Goal: Task Accomplishment & Management: Use online tool/utility

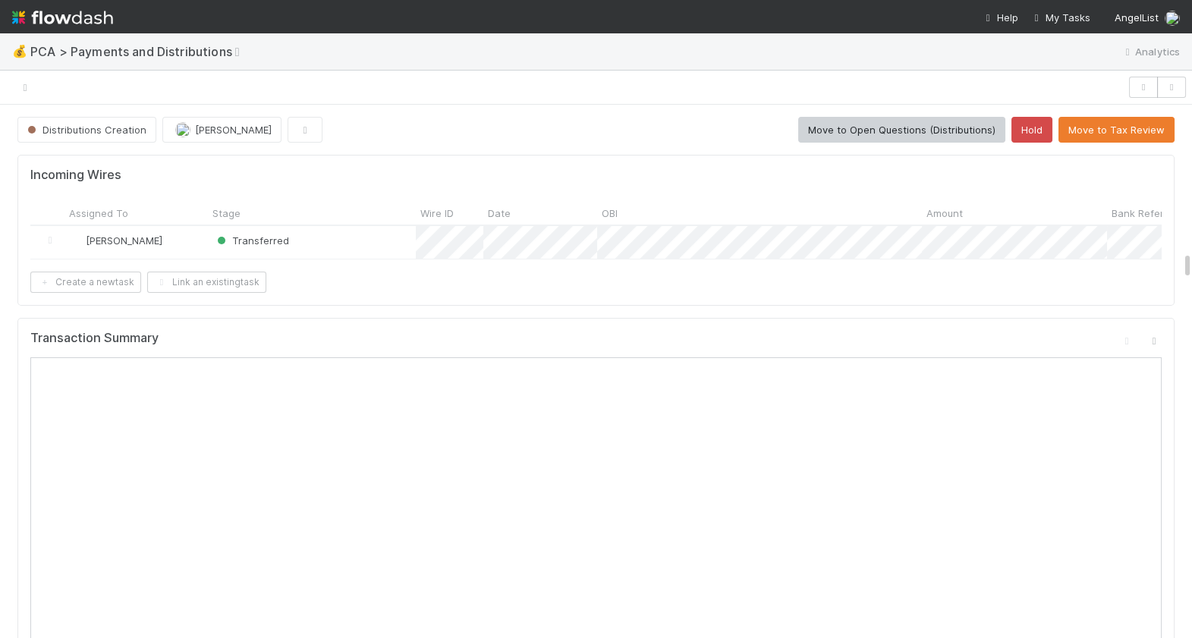
scroll to position [2708, 0]
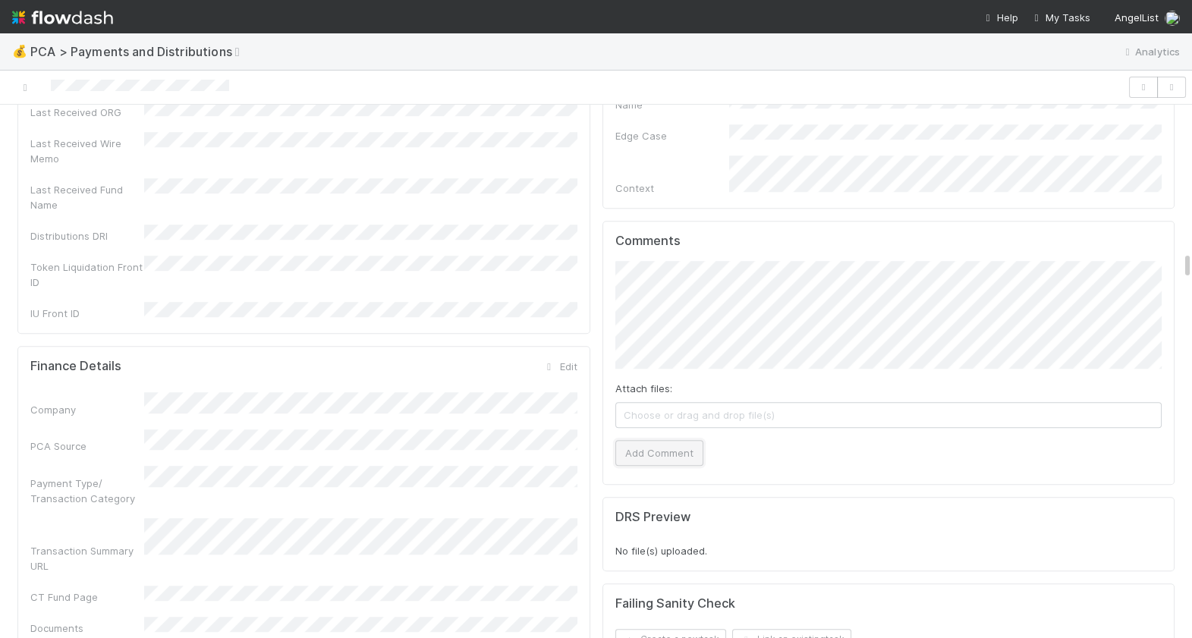
click at [668, 440] on button "Add Comment" at bounding box center [659, 453] width 88 height 26
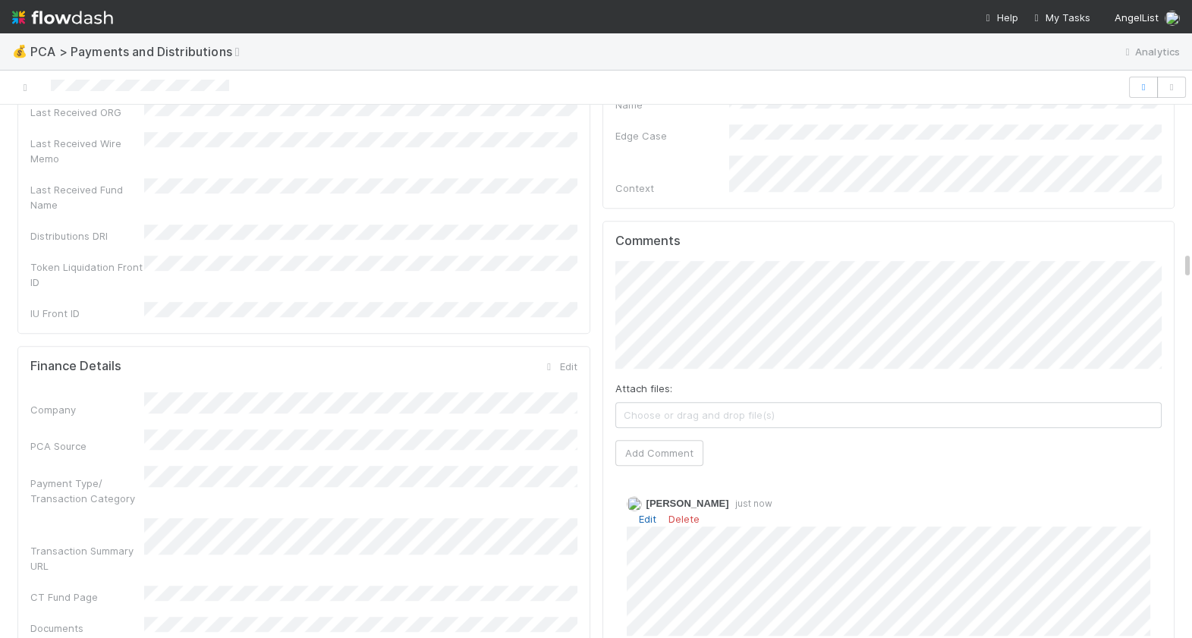
click at [649, 513] on link "Edit" at bounding box center [647, 519] width 17 height 12
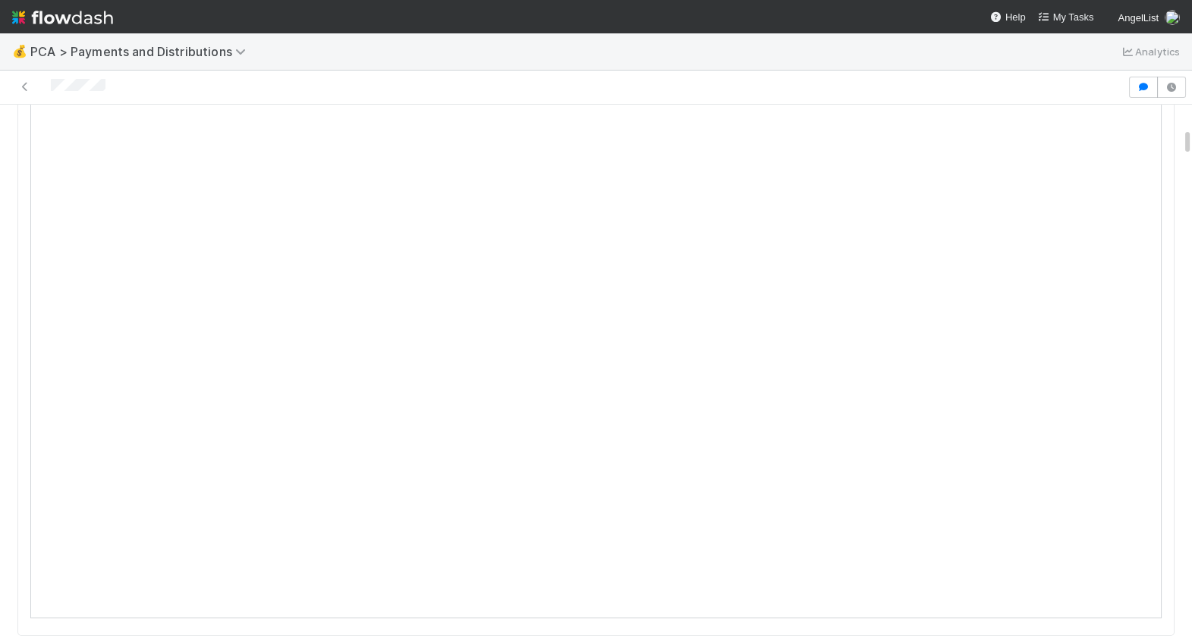
scroll to position [472, 0]
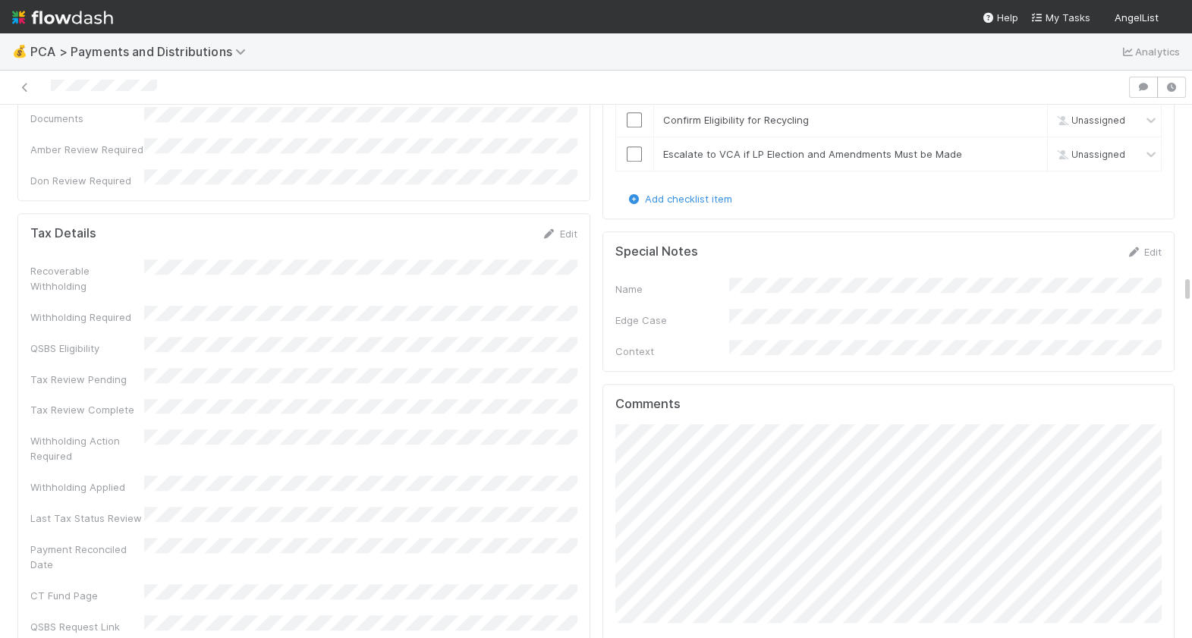
scroll to position [3555, 0]
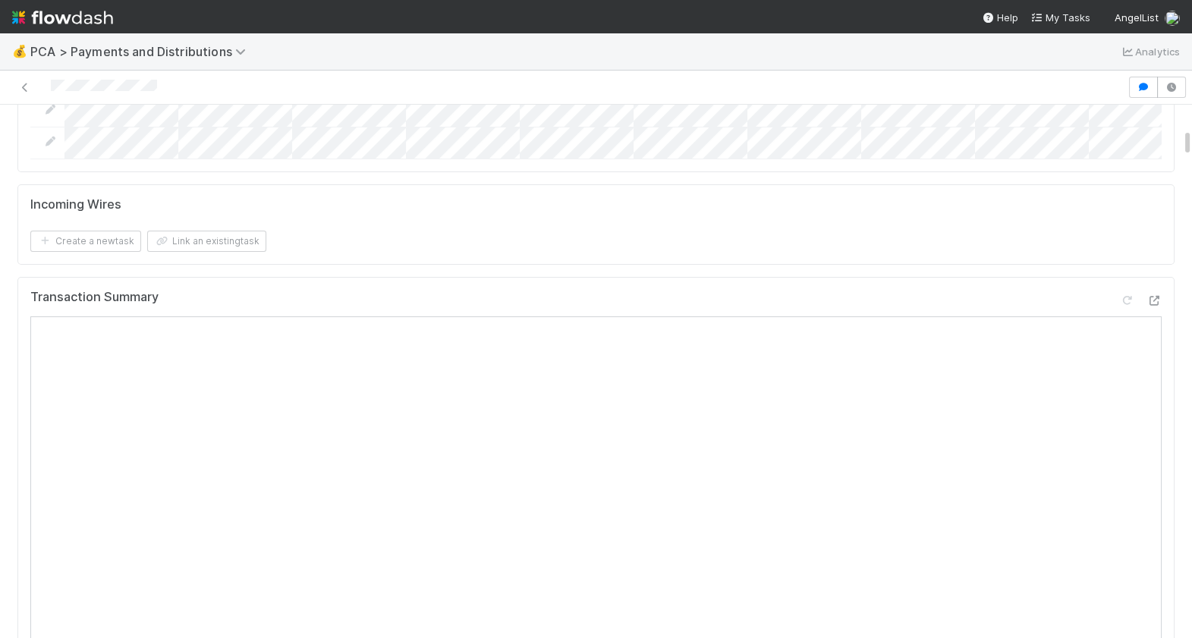
scroll to position [514, 0]
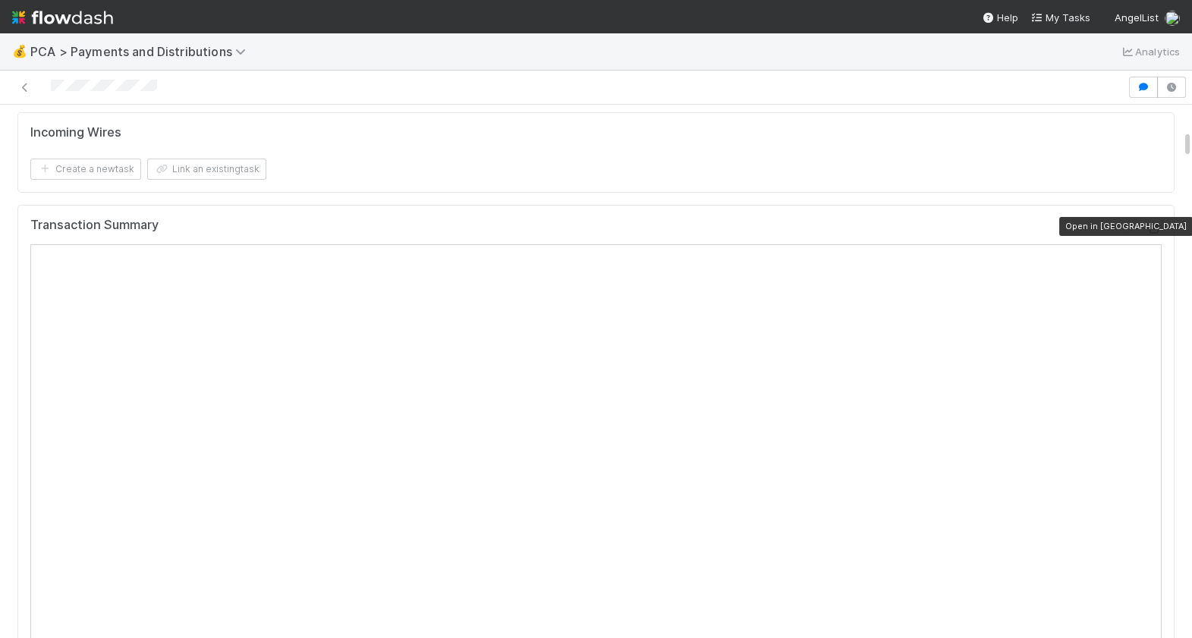
click at [1158, 224] on icon at bounding box center [1153, 229] width 15 height 10
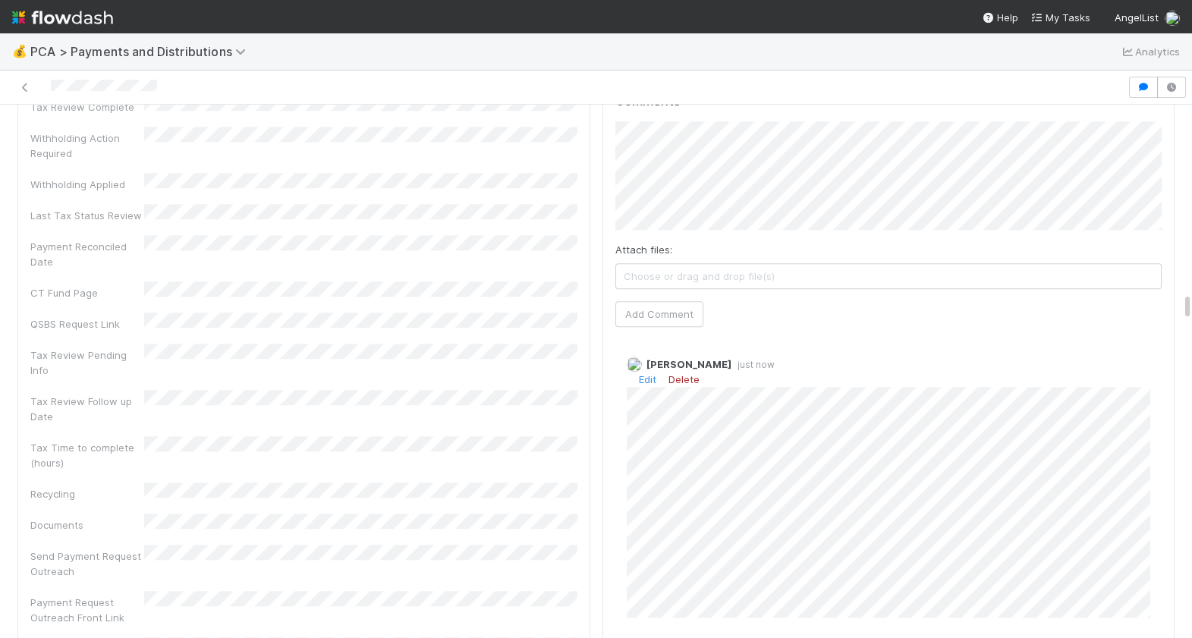
scroll to position [3801, 0]
click at [645, 378] on link "Edit" at bounding box center [647, 384] width 17 height 12
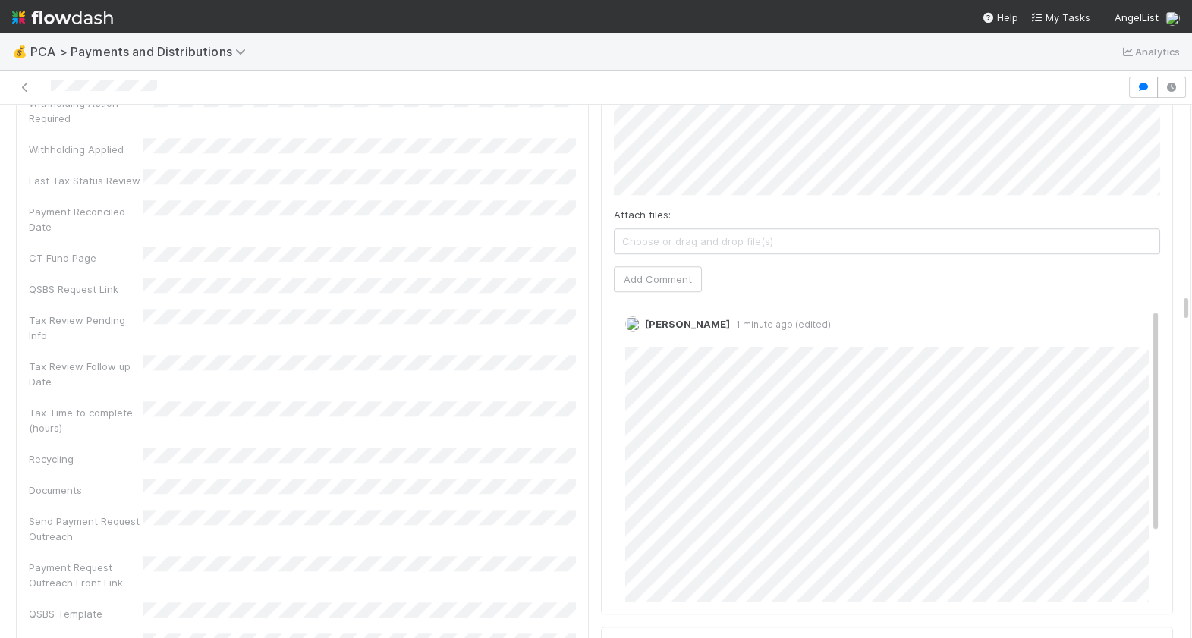
scroll to position [0, 0]
click at [643, 338] on link "Edit" at bounding box center [645, 344] width 17 height 12
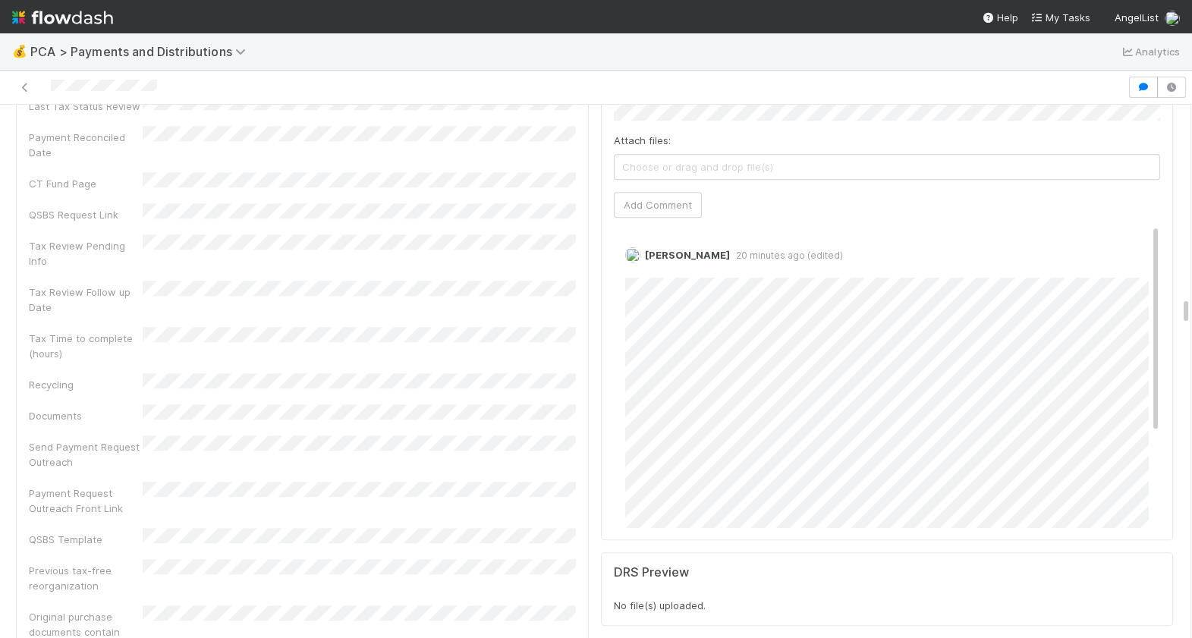
scroll to position [3861, 0]
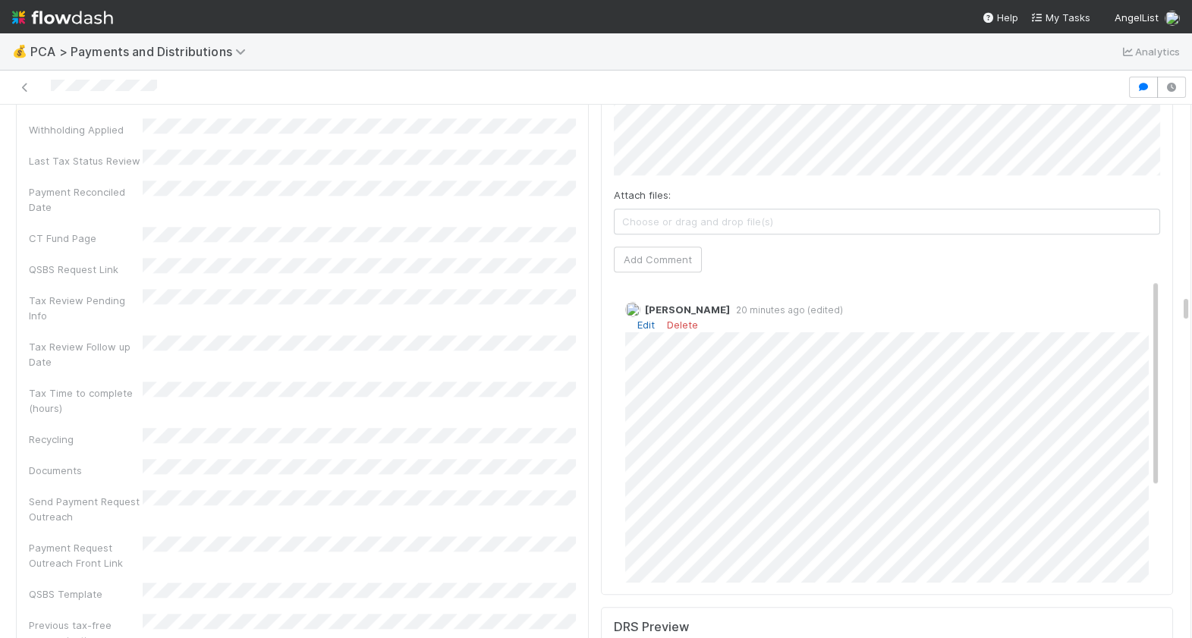
click at [644, 319] on link "Edit" at bounding box center [645, 325] width 17 height 12
click at [642, 319] on link "Edit" at bounding box center [645, 325] width 17 height 12
click at [643, 319] on link "Edit" at bounding box center [645, 325] width 17 height 12
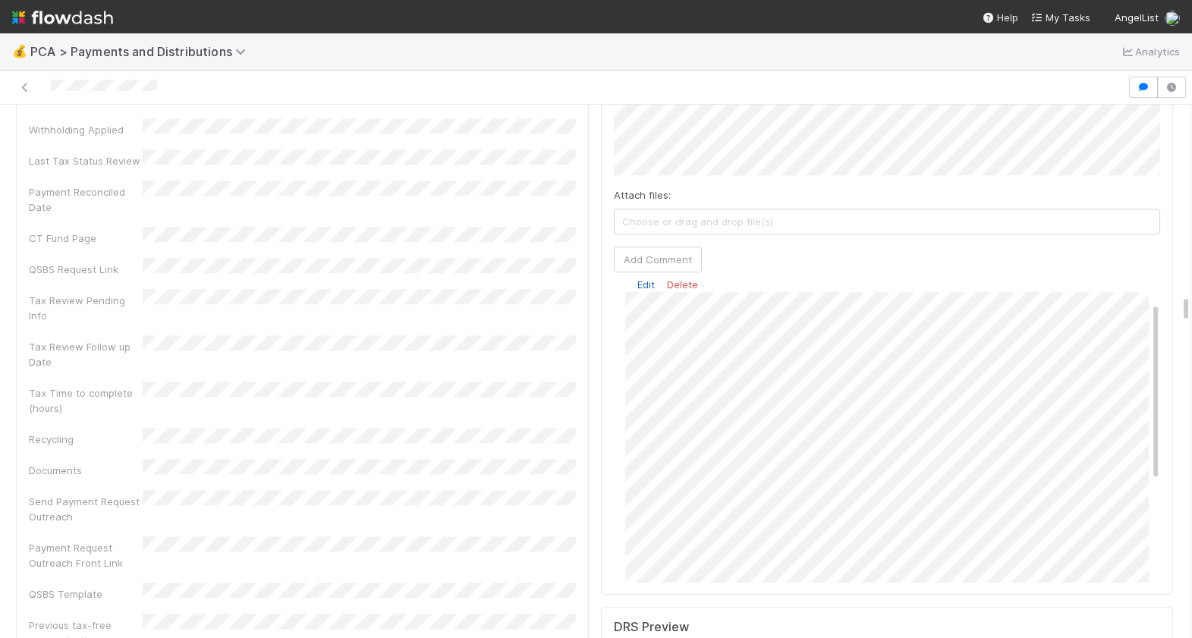
click at [646, 278] on link "Edit" at bounding box center [645, 284] width 17 height 12
click at [643, 294] on link "Edit" at bounding box center [645, 300] width 17 height 12
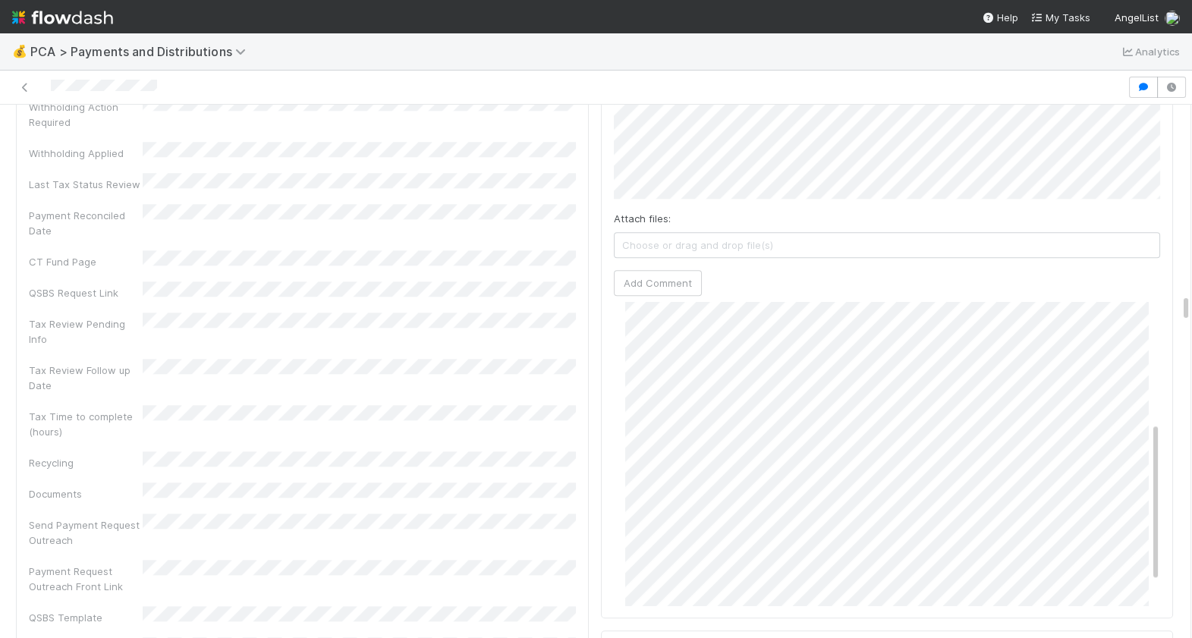
scroll to position [0, 0]
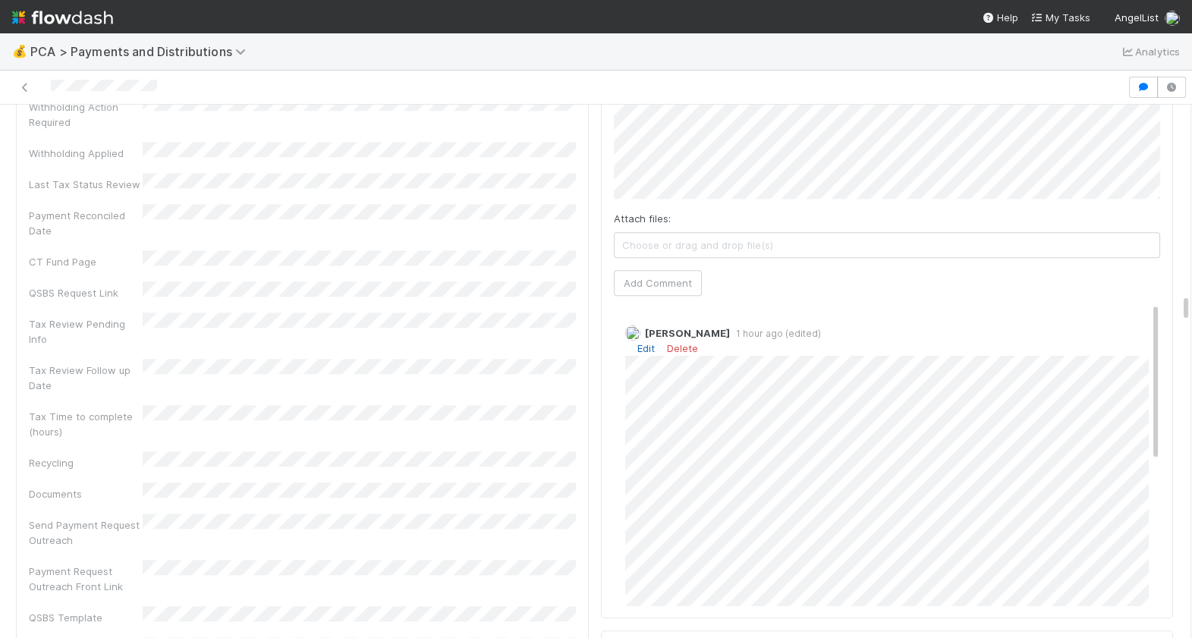
click at [644, 342] on link "Edit" at bounding box center [645, 348] width 17 height 12
click at [644, 341] on div "Edit Delete" at bounding box center [887, 348] width 524 height 15
click at [644, 342] on link "Edit" at bounding box center [645, 348] width 17 height 12
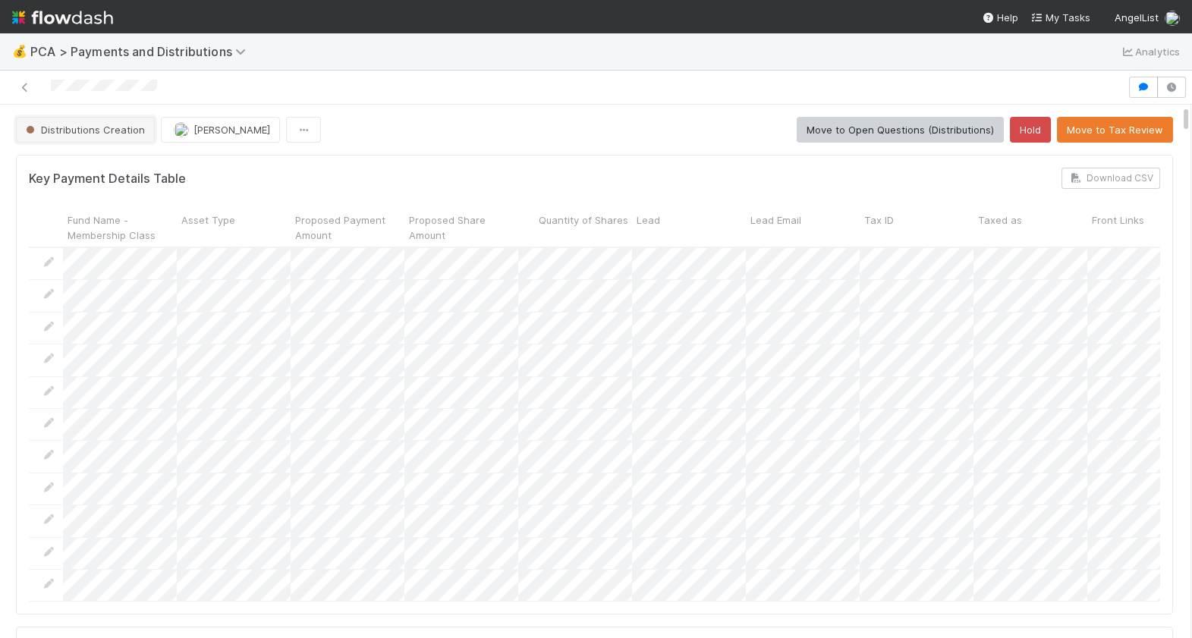
click at [105, 134] on span "Distributions Creation" at bounding box center [84, 130] width 122 height 12
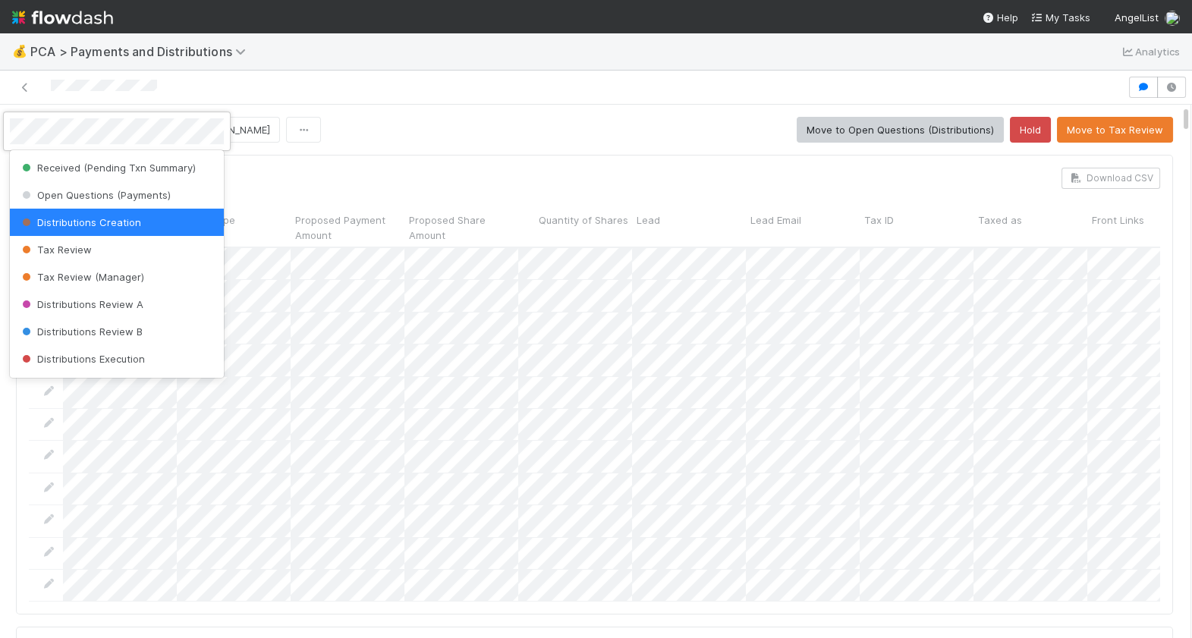
scroll to position [240, 0]
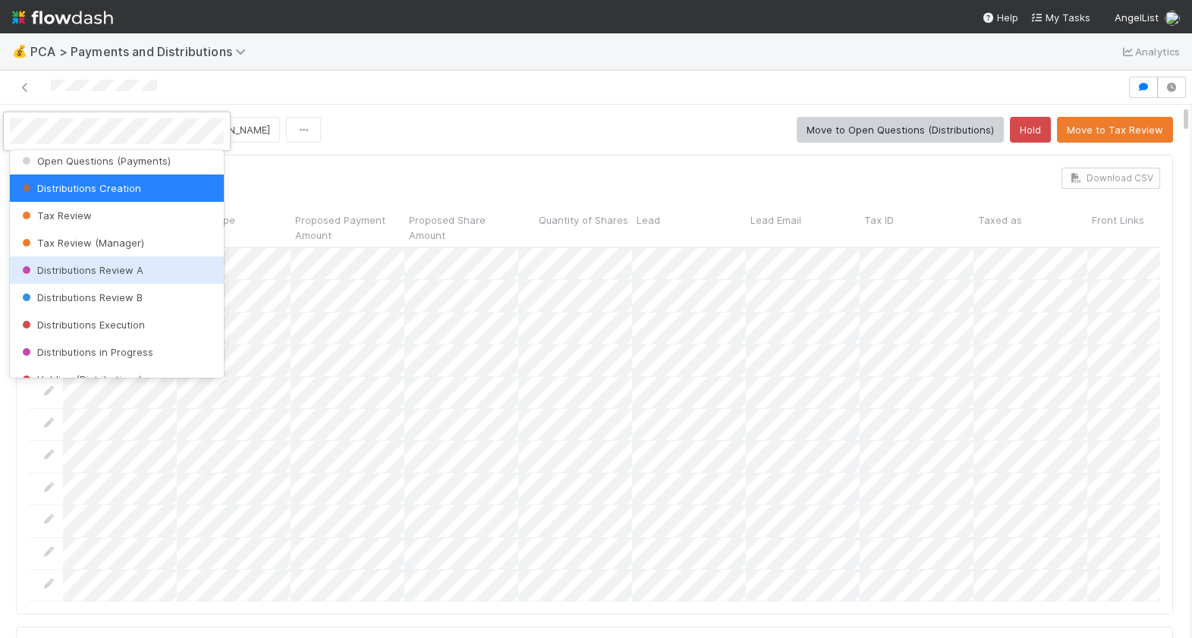
click at [123, 264] on span "Distributions Review A" at bounding box center [81, 270] width 124 height 12
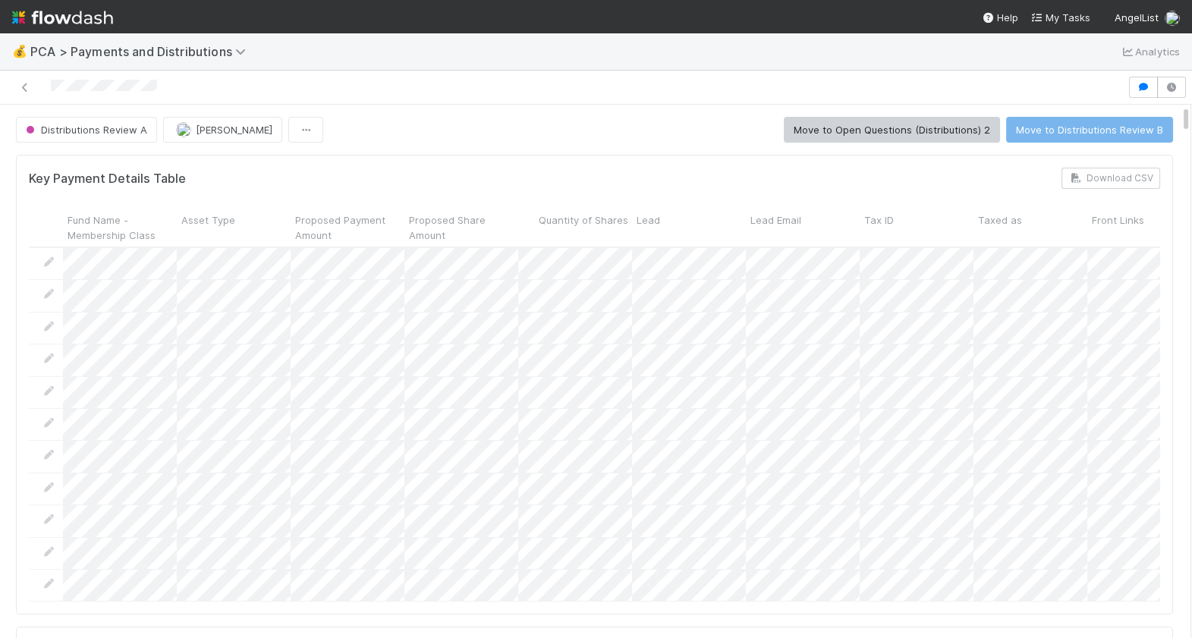
click at [51, 87] on div at bounding box center [563, 87] width 1115 height 21
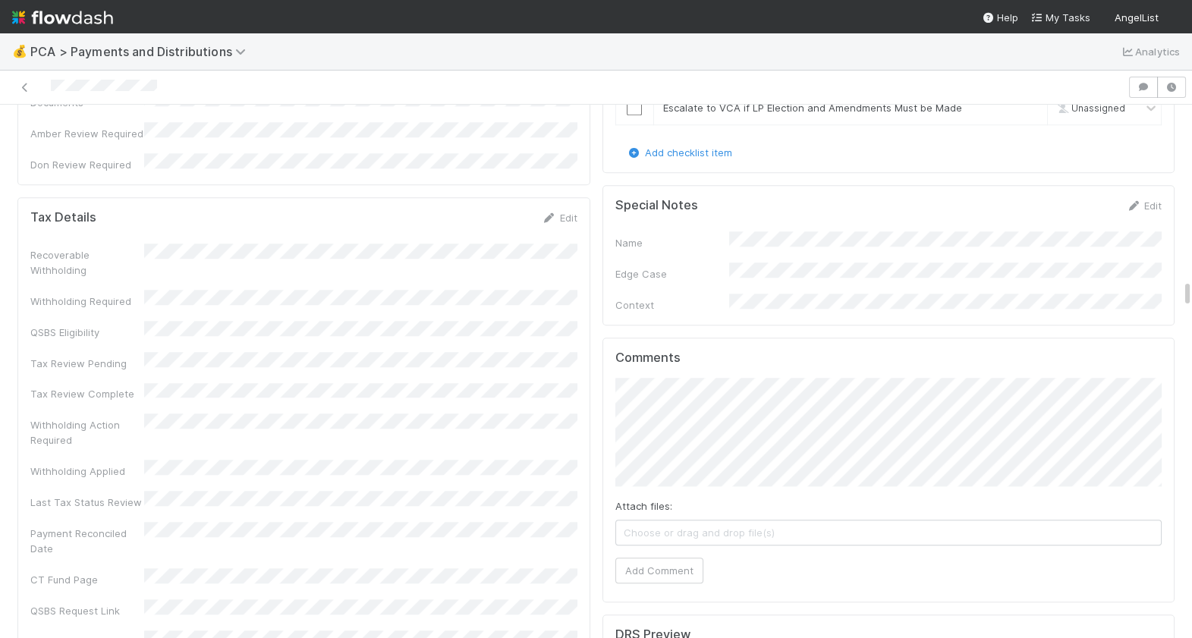
scroll to position [3542, 0]
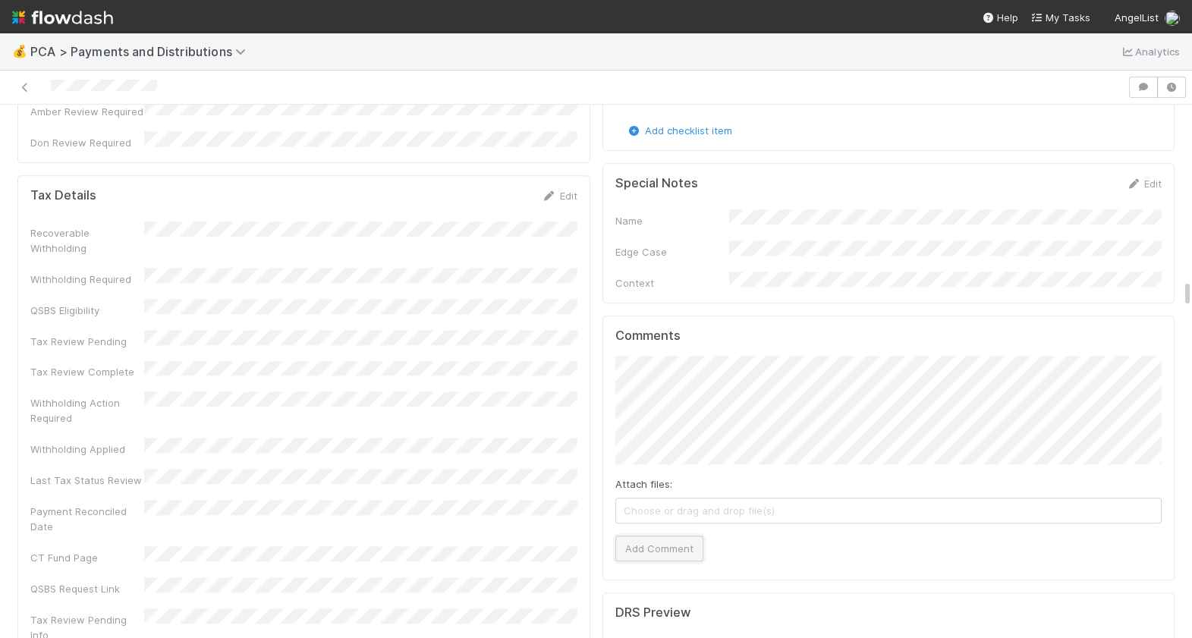
click at [674, 535] on button "Add Comment" at bounding box center [659, 548] width 88 height 26
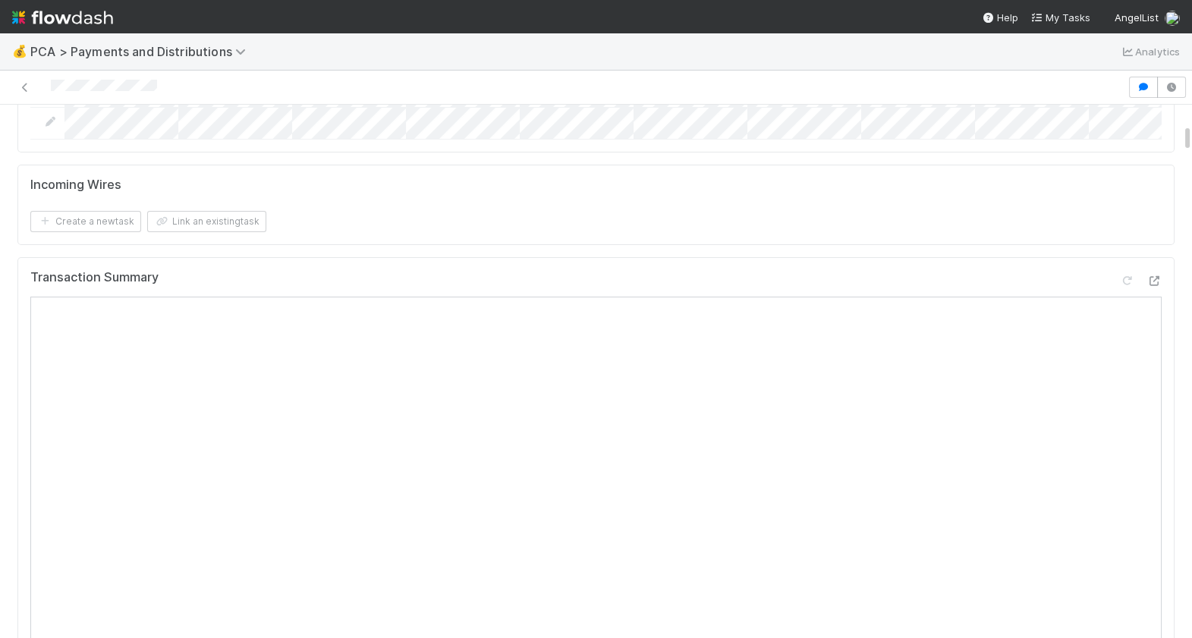
scroll to position [0, 0]
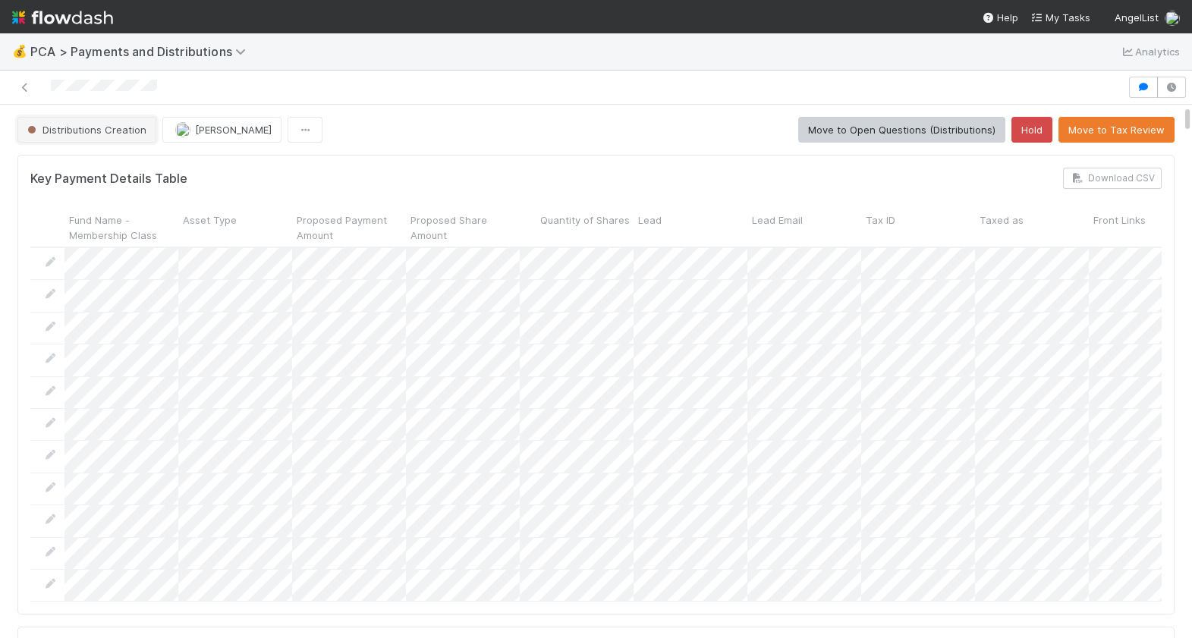
click at [77, 130] on span "Distributions Creation" at bounding box center [85, 130] width 122 height 12
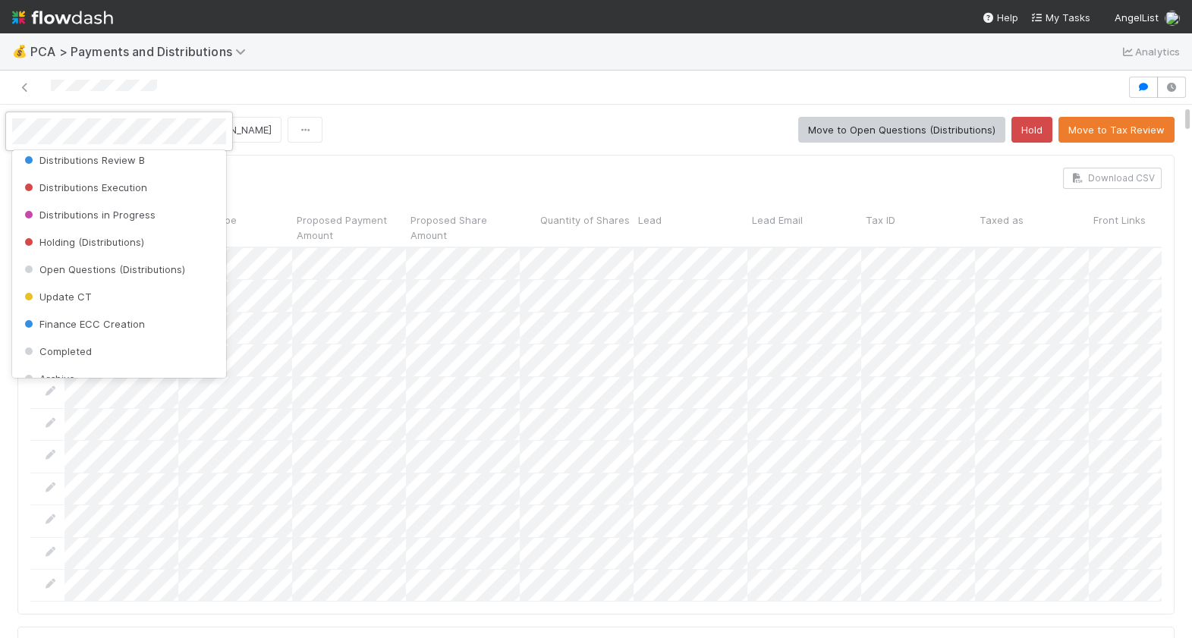
scroll to position [476, 0]
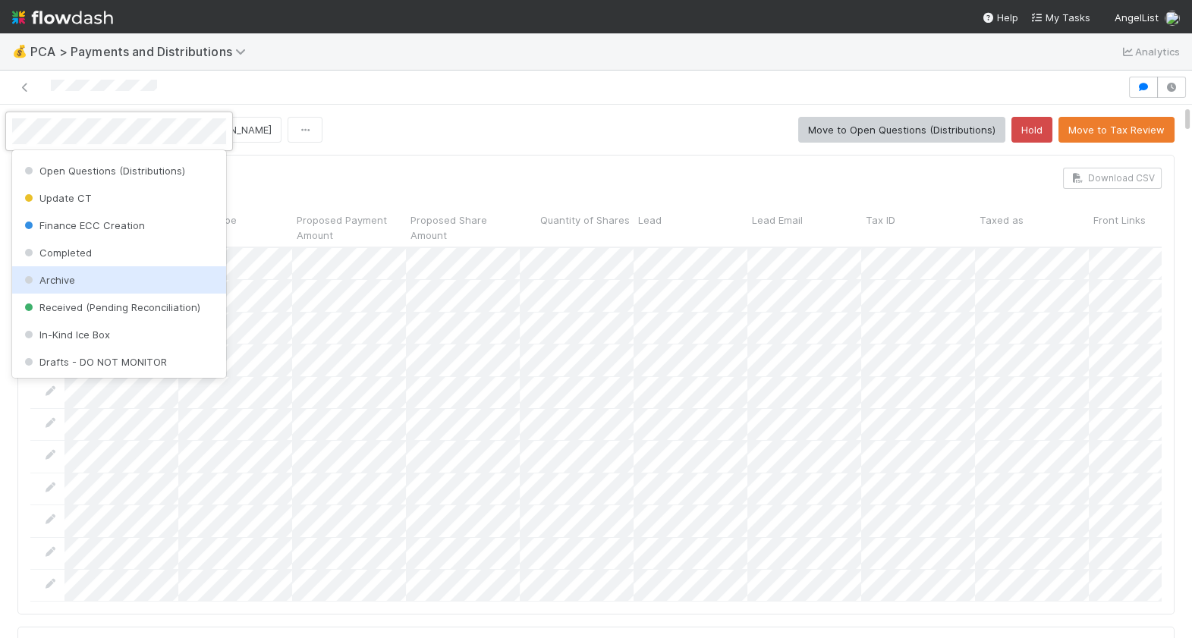
click at [86, 277] on div "Archive" at bounding box center [119, 279] width 214 height 27
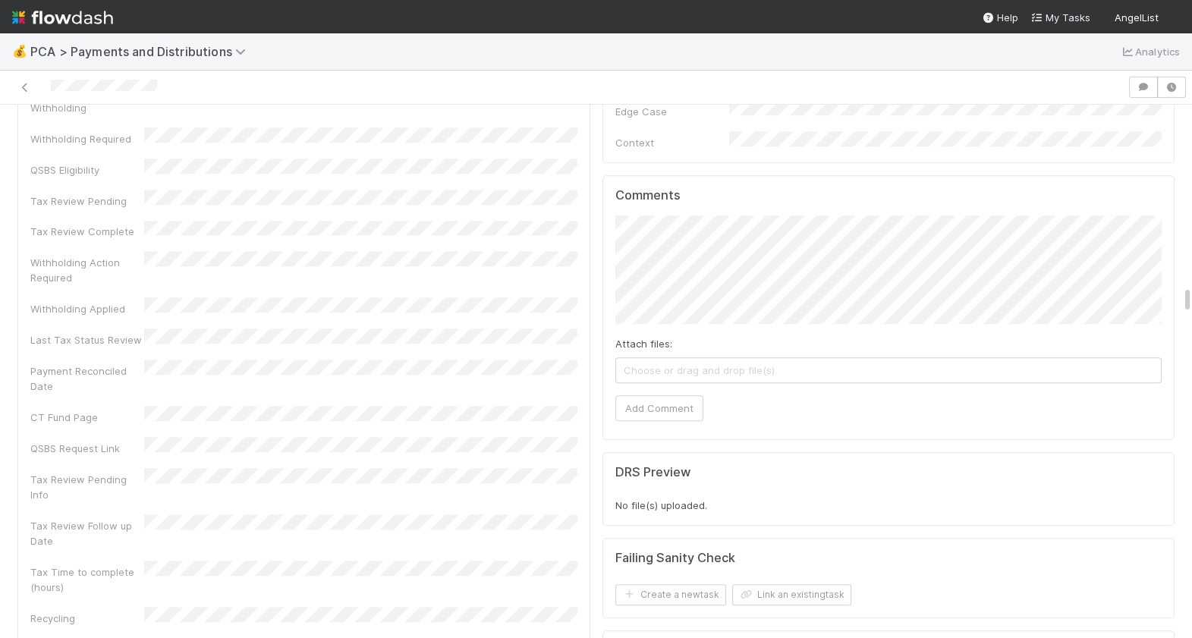
scroll to position [3627, 0]
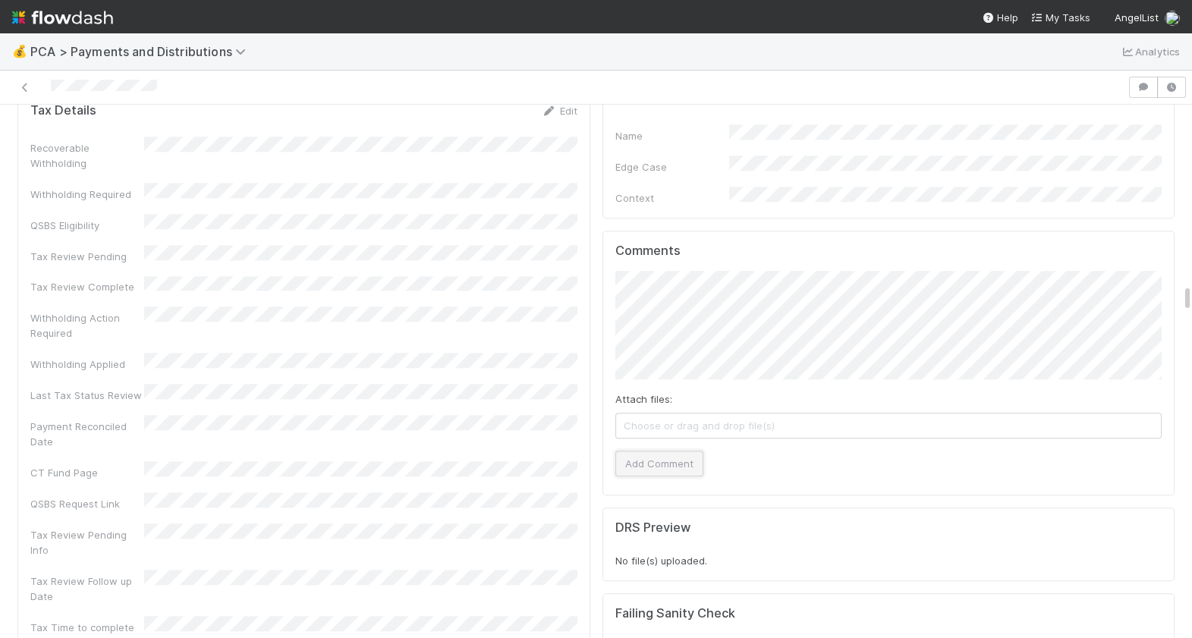
click at [664, 451] on button "Add Comment" at bounding box center [659, 464] width 88 height 26
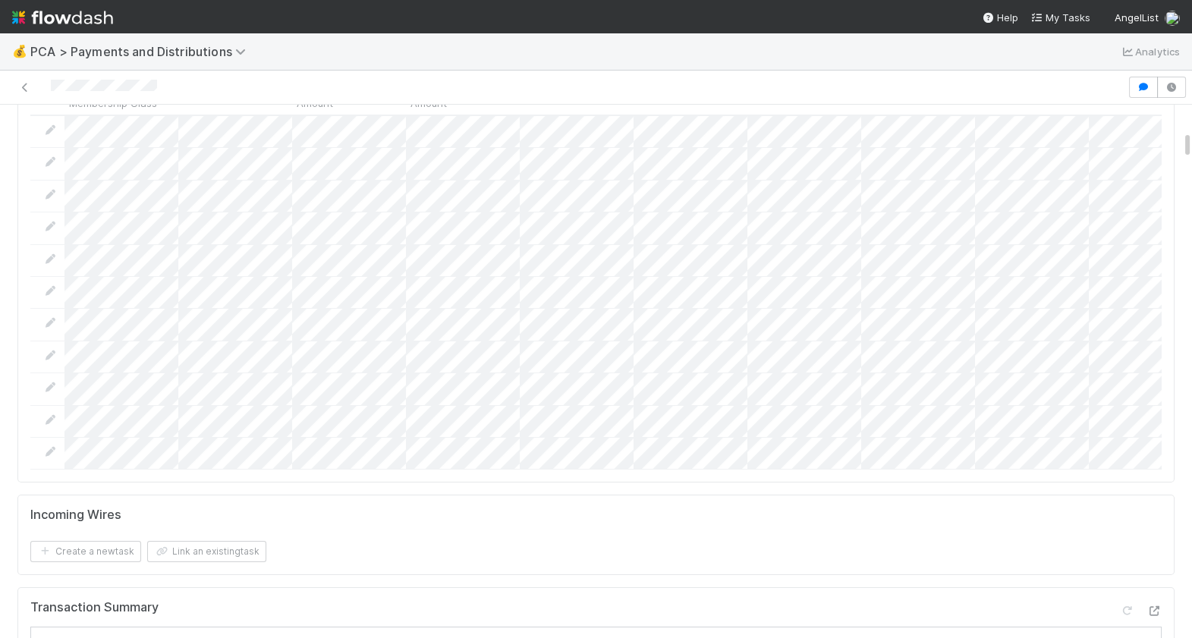
scroll to position [0, 0]
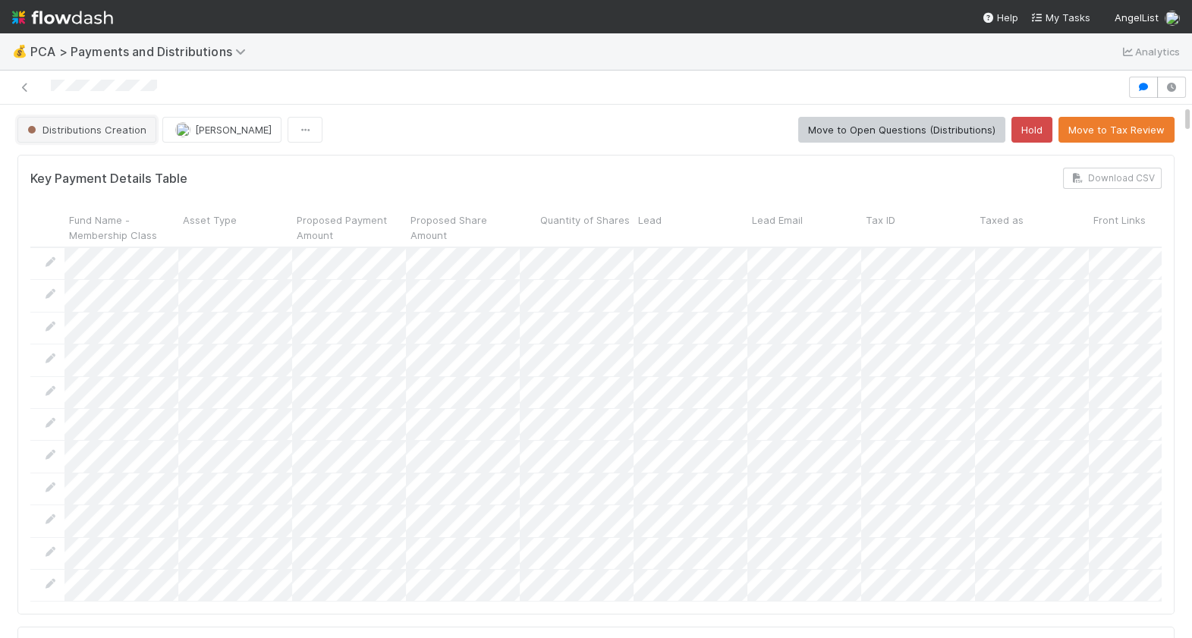
click at [99, 122] on button "Distributions Creation" at bounding box center [86, 130] width 139 height 26
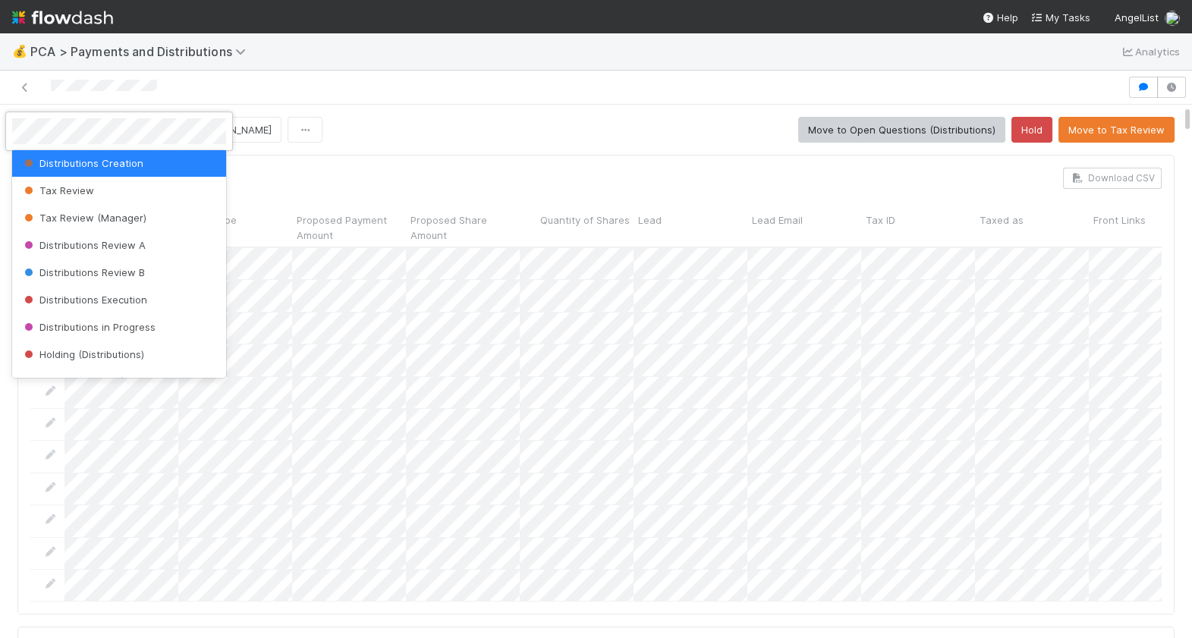
scroll to position [476, 0]
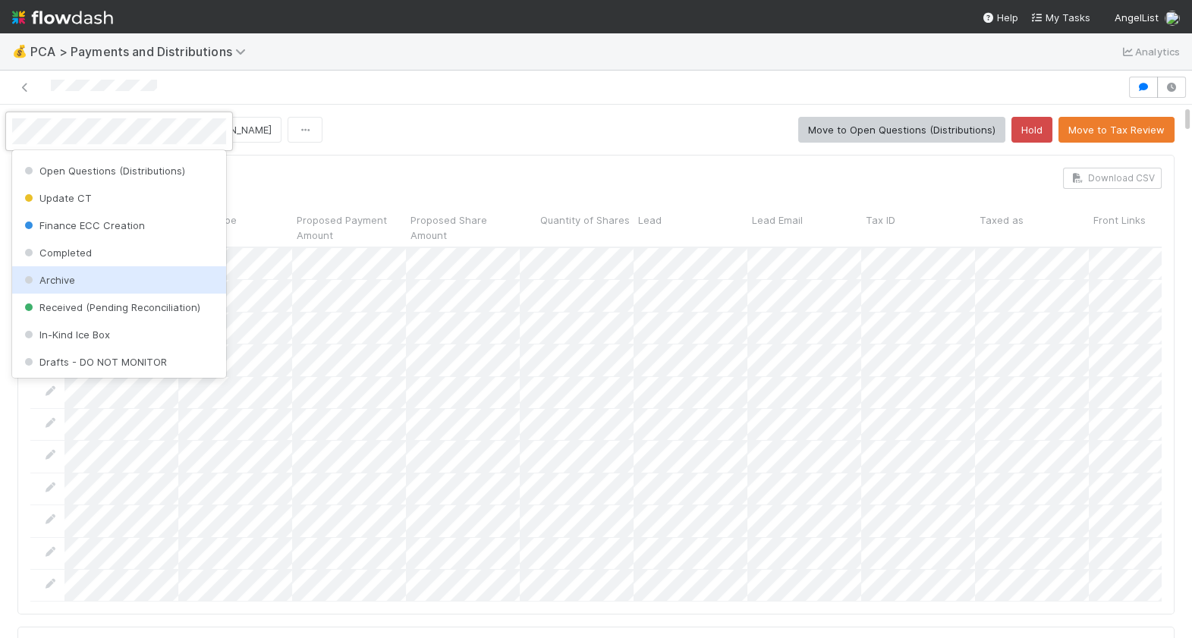
click at [85, 270] on div "Archive" at bounding box center [119, 279] width 214 height 27
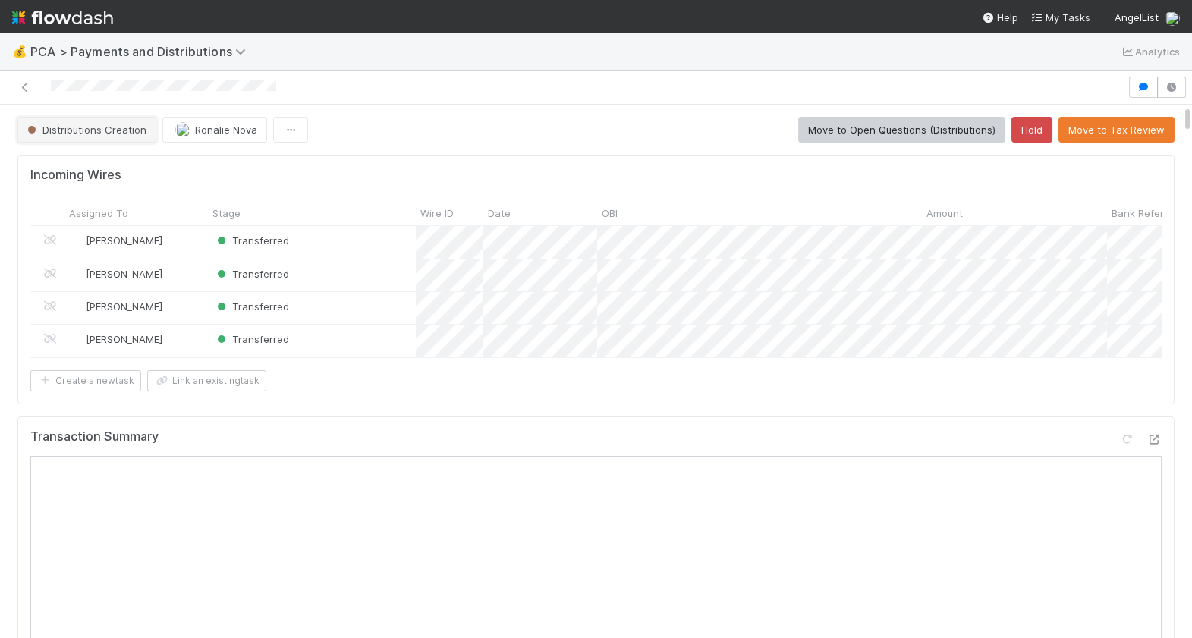
click at [106, 132] on span "Distributions Creation" at bounding box center [85, 130] width 122 height 12
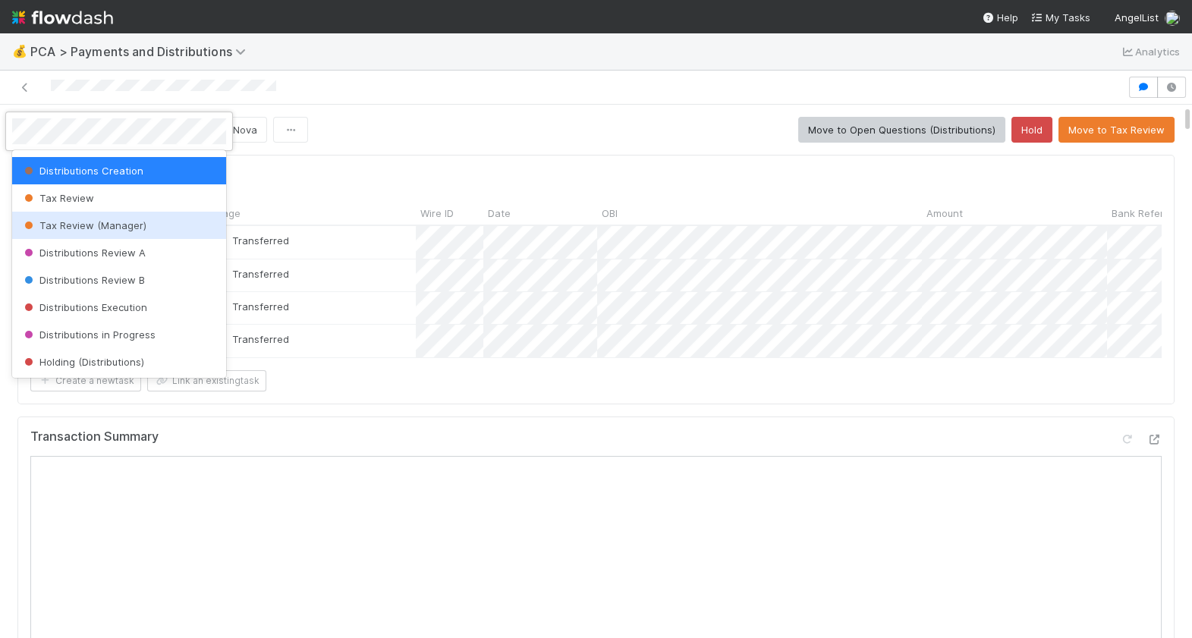
scroll to position [260, 0]
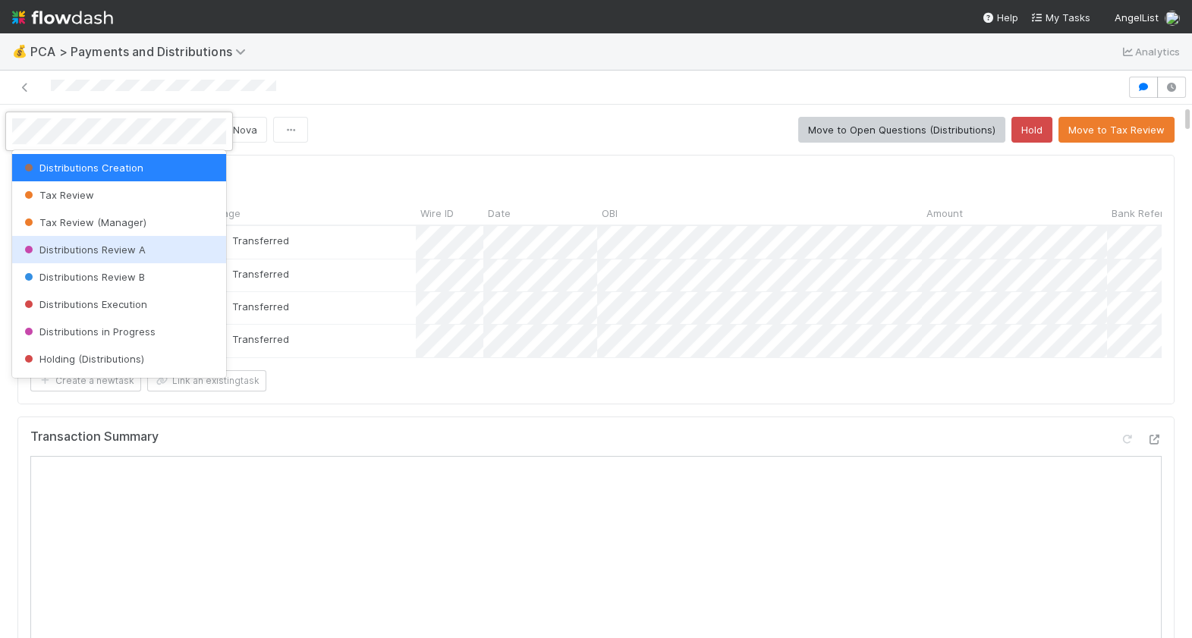
click at [130, 245] on span "Distributions Review A" at bounding box center [83, 249] width 124 height 12
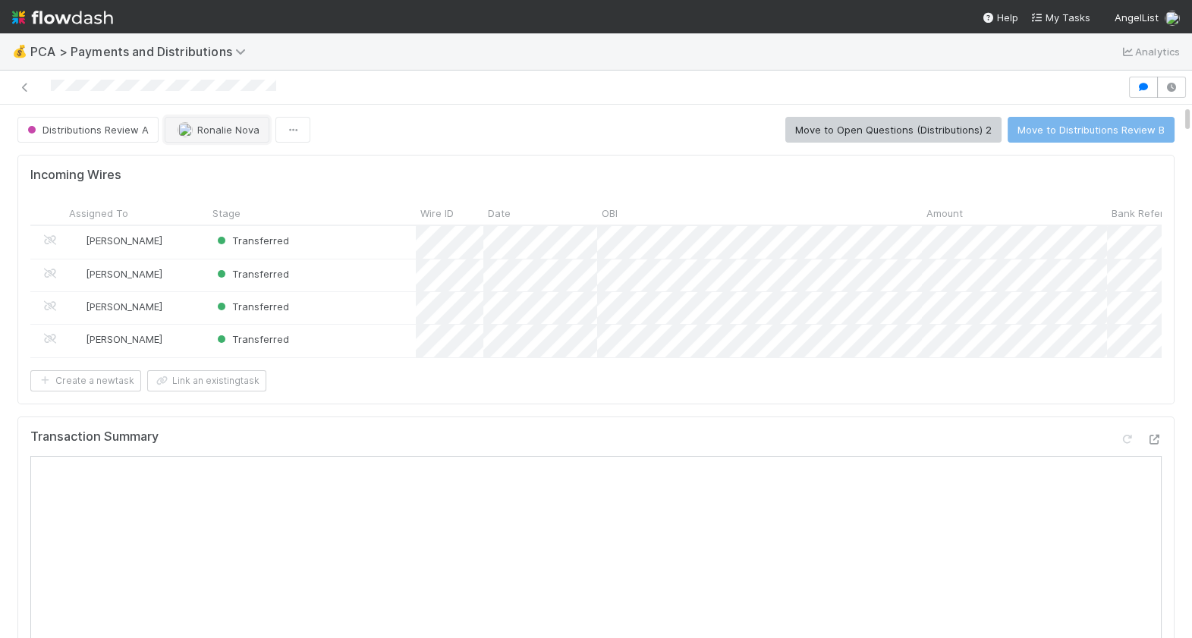
click at [239, 138] on button "Ronalie Nova" at bounding box center [217, 130] width 105 height 26
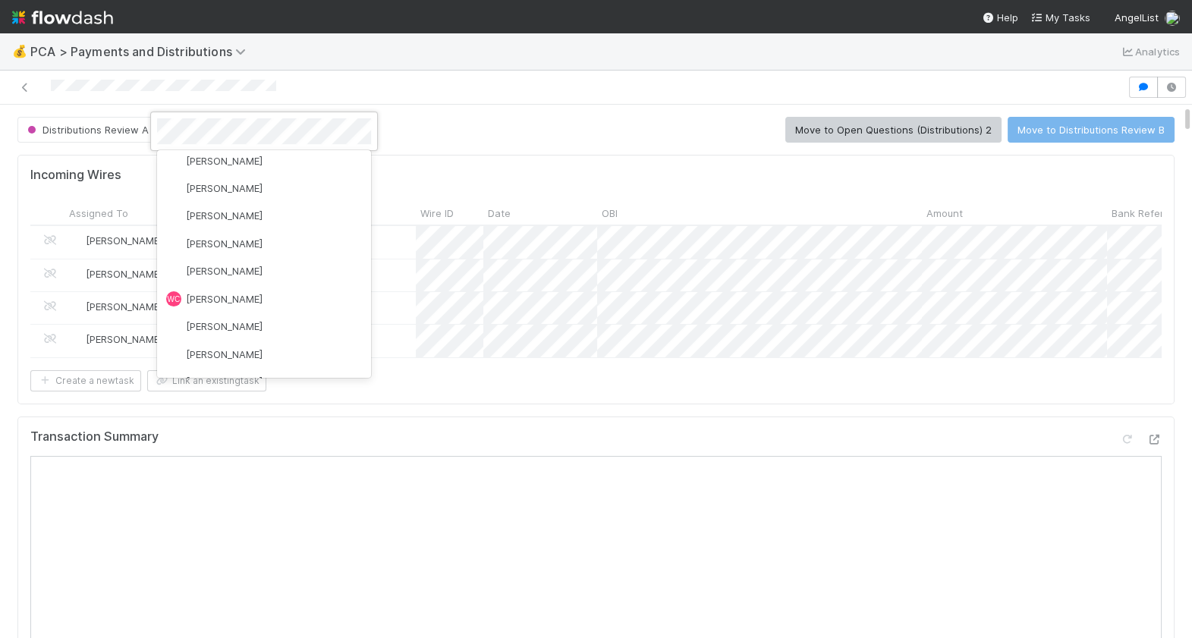
scroll to position [0, 0]
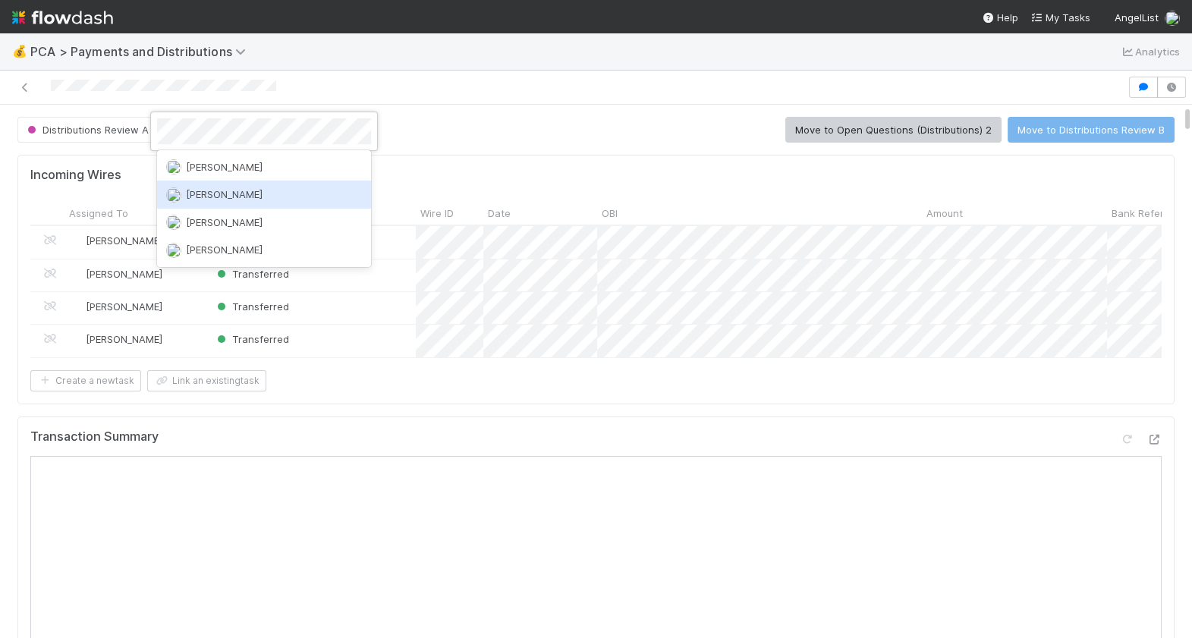
click at [253, 198] on span "Cierra Catarino" at bounding box center [224, 194] width 77 height 12
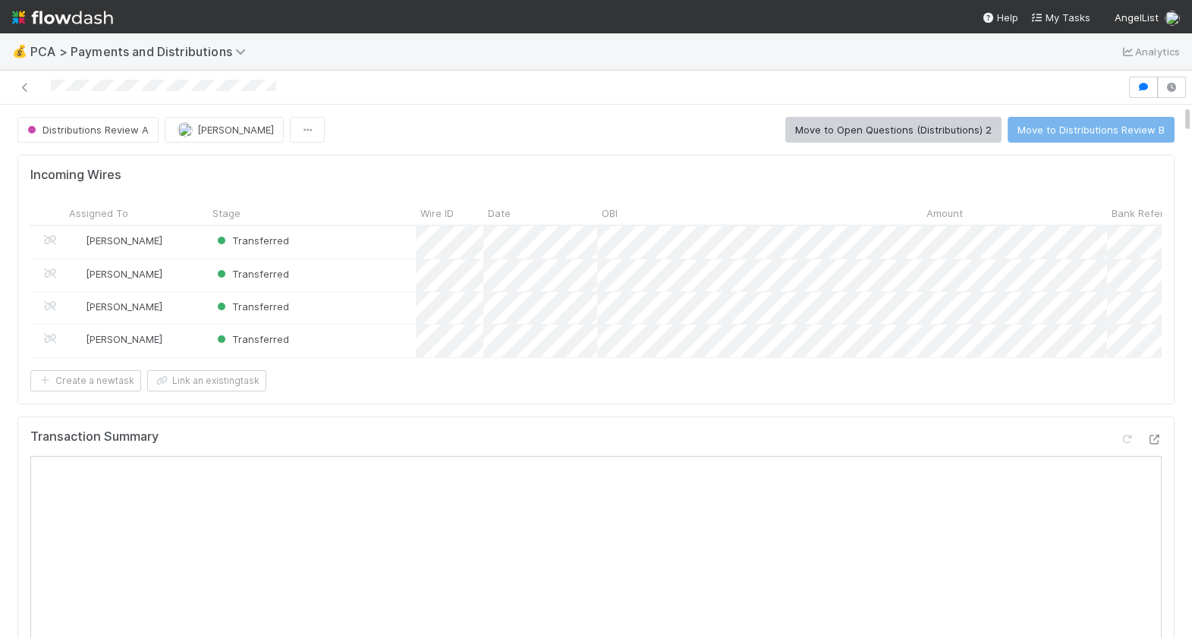
click at [497, 162] on div "Incoming Wires Assigned To Stage Wire ID Date OBI Amount Bank Reference Custome…" at bounding box center [595, 279] width 1157 height 249
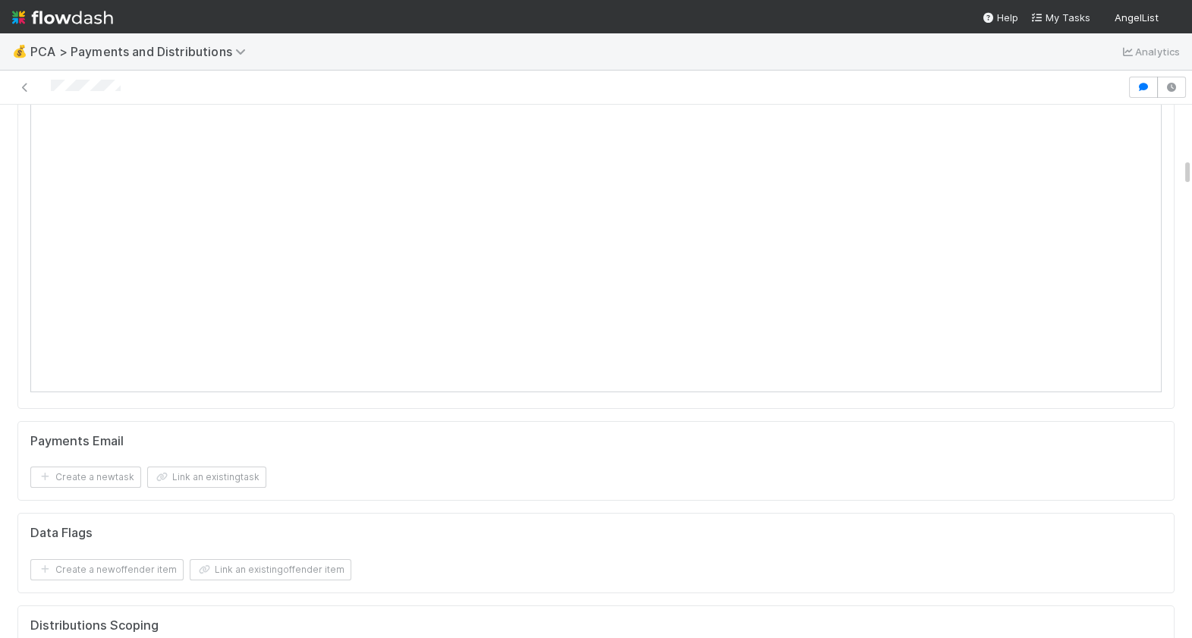
scroll to position [840, 0]
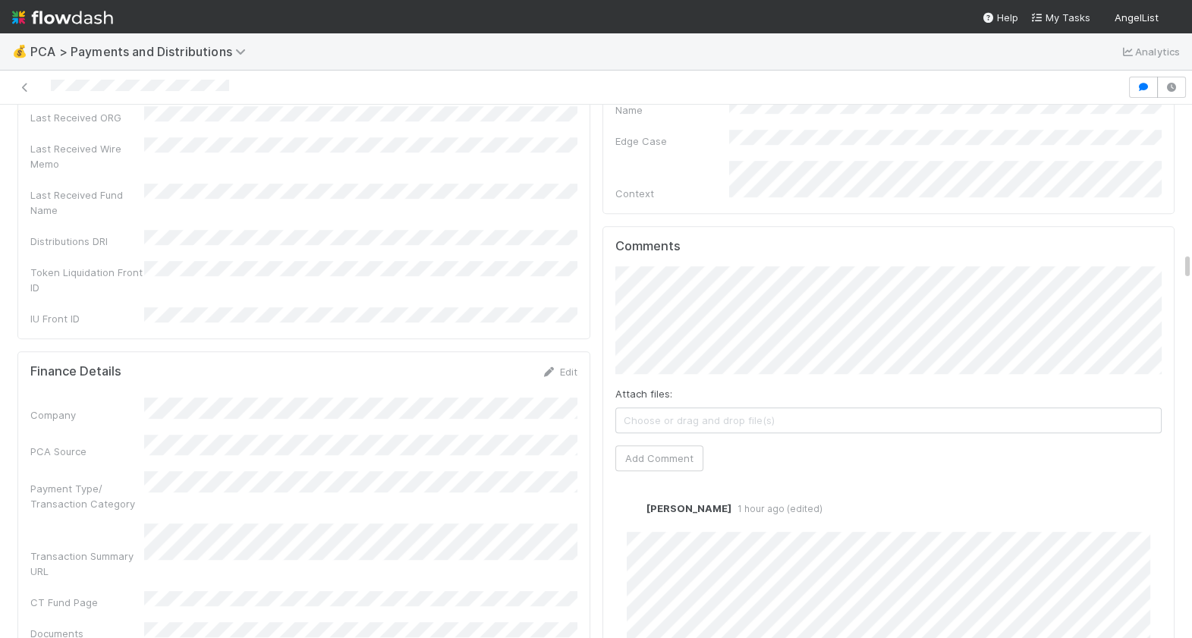
scroll to position [2740, 0]
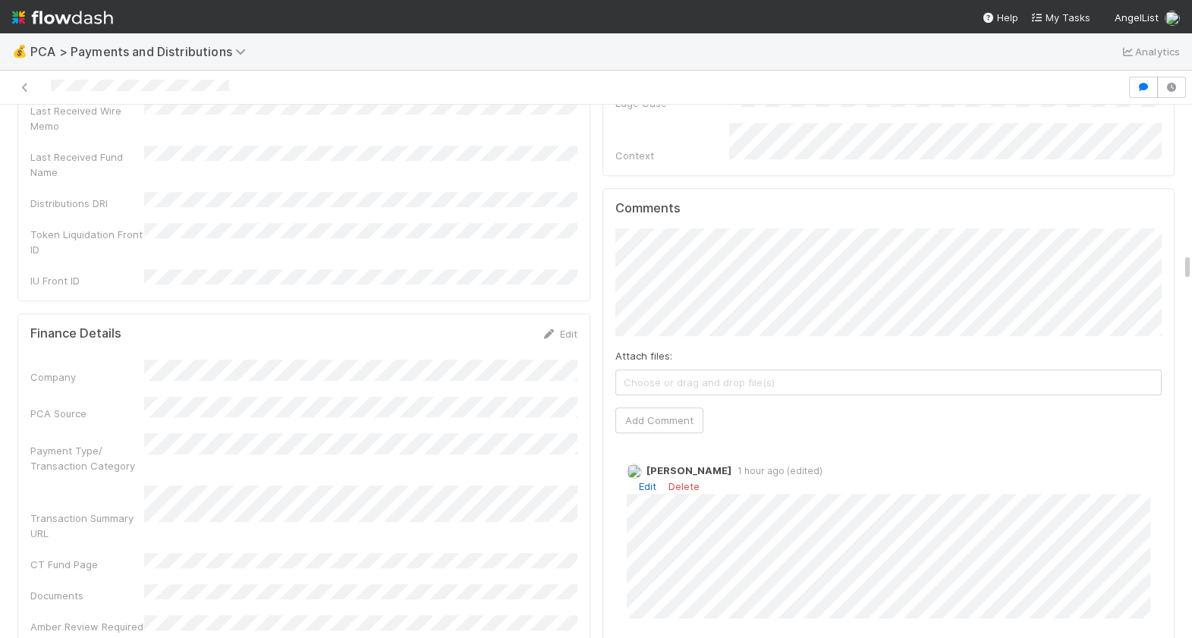
click at [648, 480] on link "Edit" at bounding box center [647, 486] width 17 height 12
click at [623, 491] on div "Berkley Cade 1 hour ago (edited)" at bounding box center [888, 537] width 547 height 173
click at [699, 220] on button "Ronalie Nova" at bounding box center [688, 228] width 100 height 21
click at [675, 407] on button "Add Comment" at bounding box center [659, 420] width 88 height 26
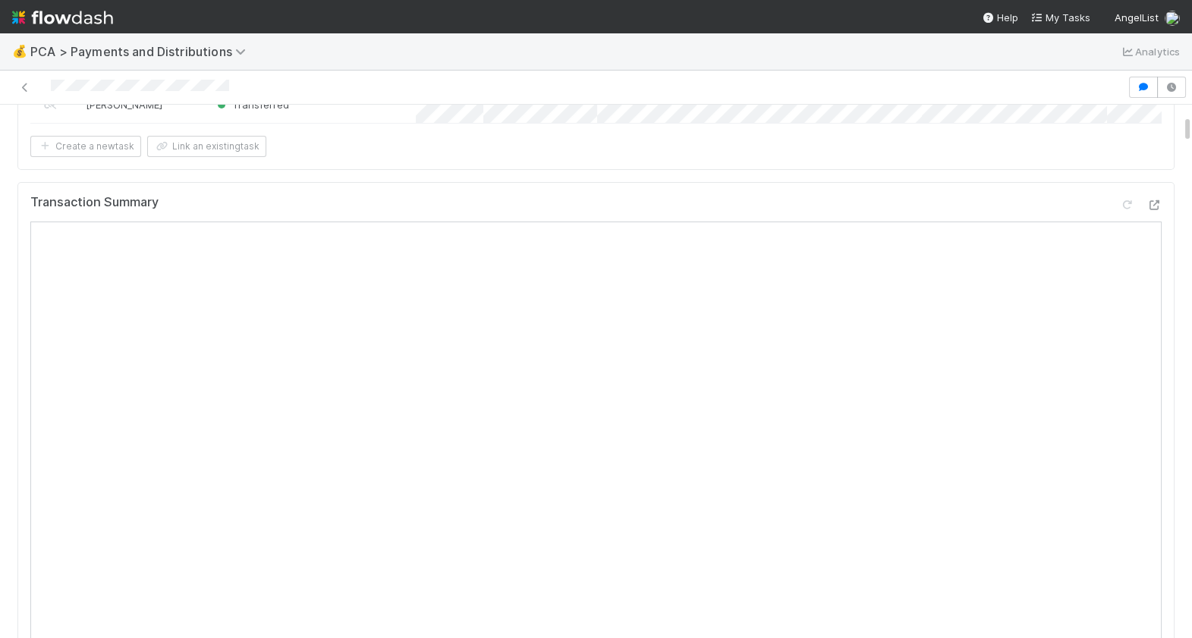
scroll to position [0, 0]
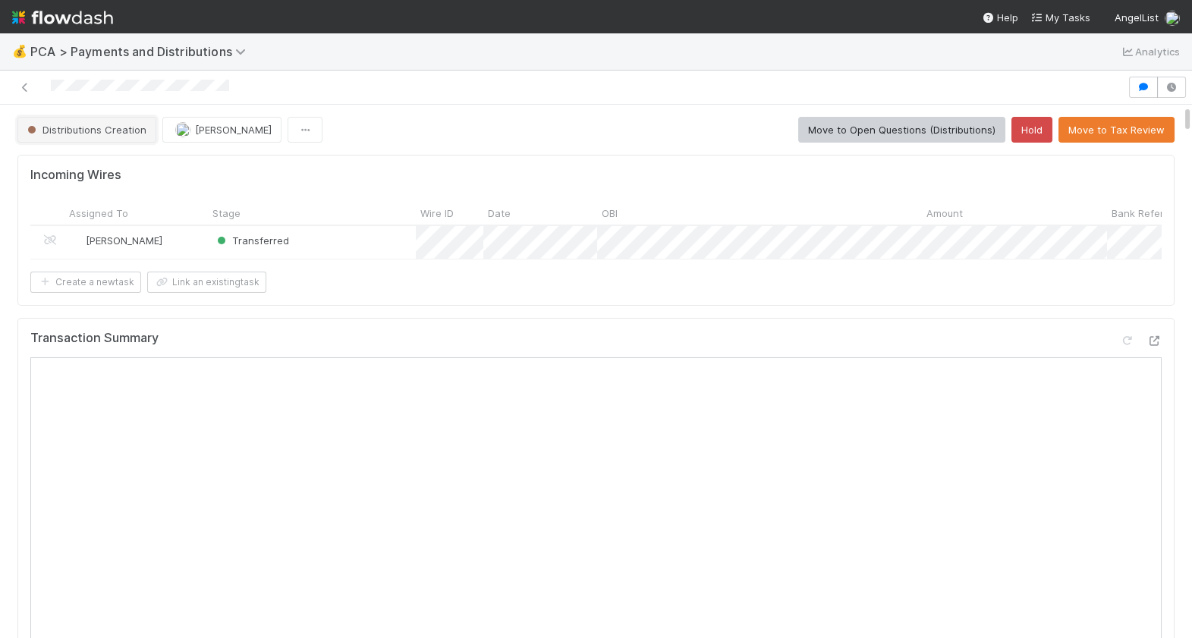
click at [118, 124] on span "Distributions Creation" at bounding box center [85, 130] width 122 height 12
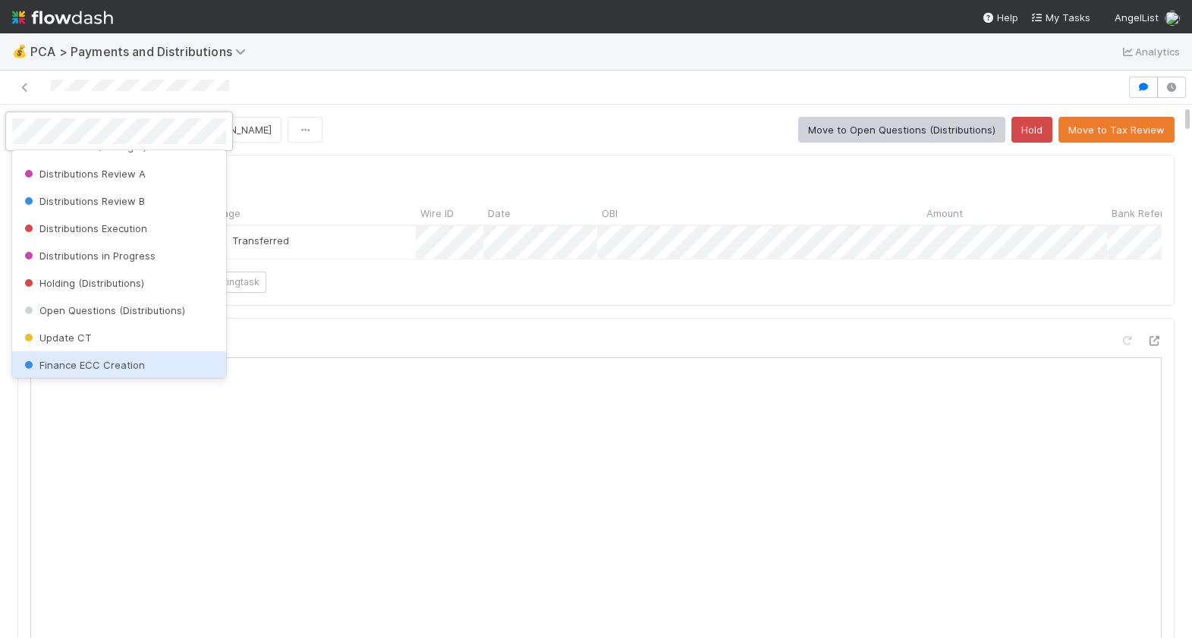
scroll to position [476, 0]
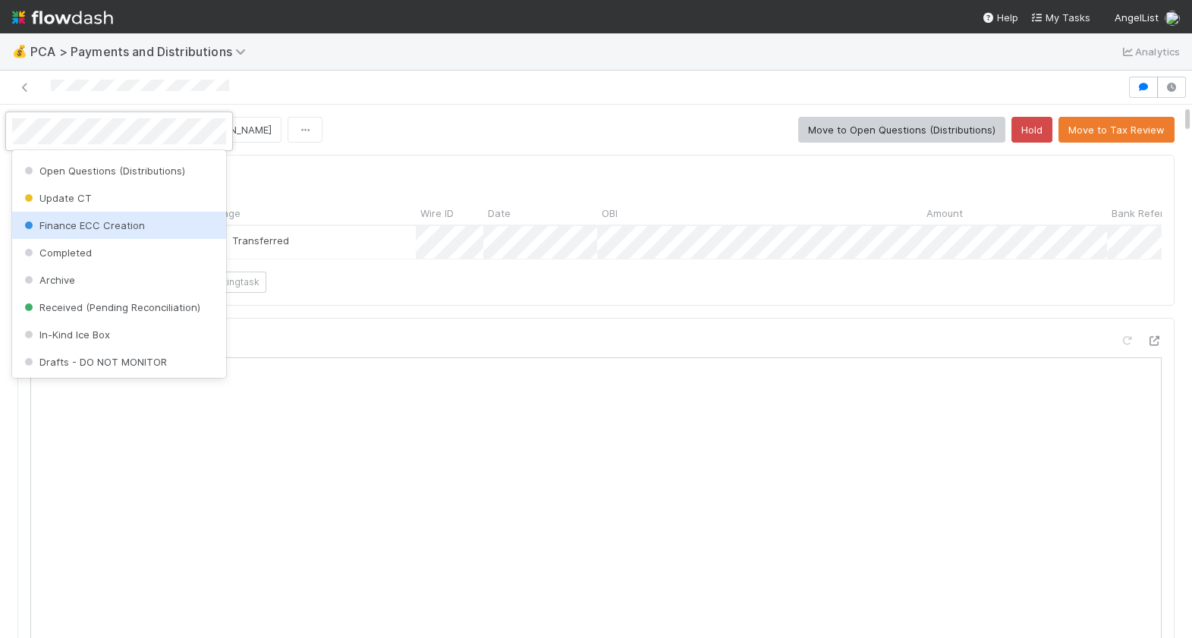
click at [119, 223] on span "Finance ECC Creation" at bounding box center [83, 225] width 124 height 12
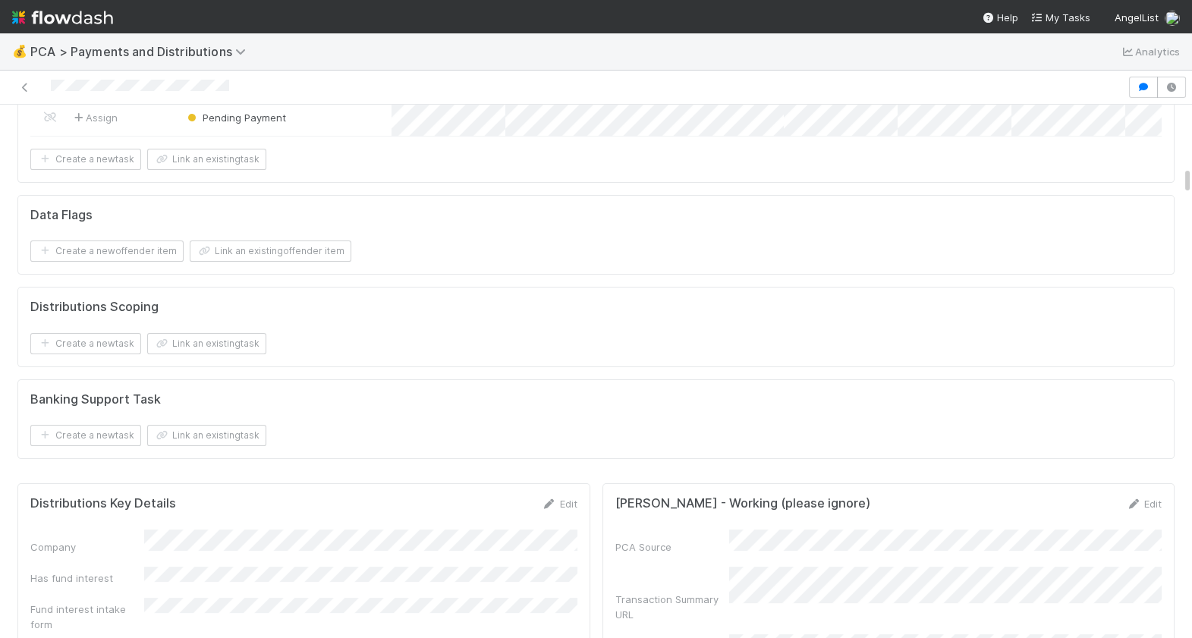
scroll to position [1176, 0]
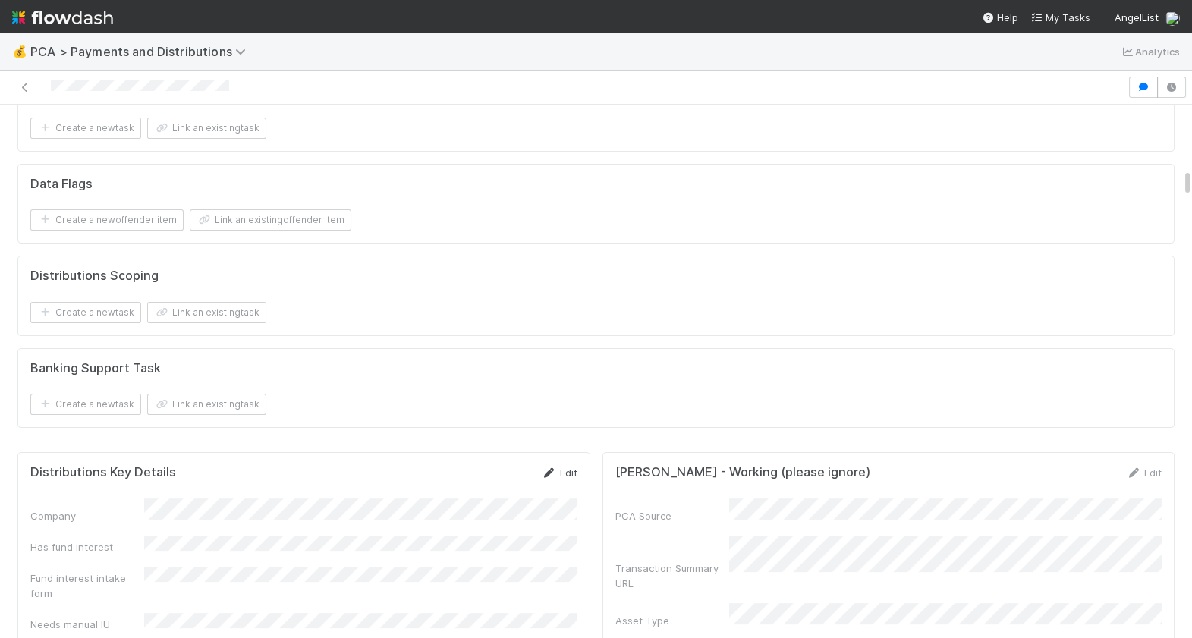
click at [558, 472] on link "Edit" at bounding box center [560, 472] width 36 height 12
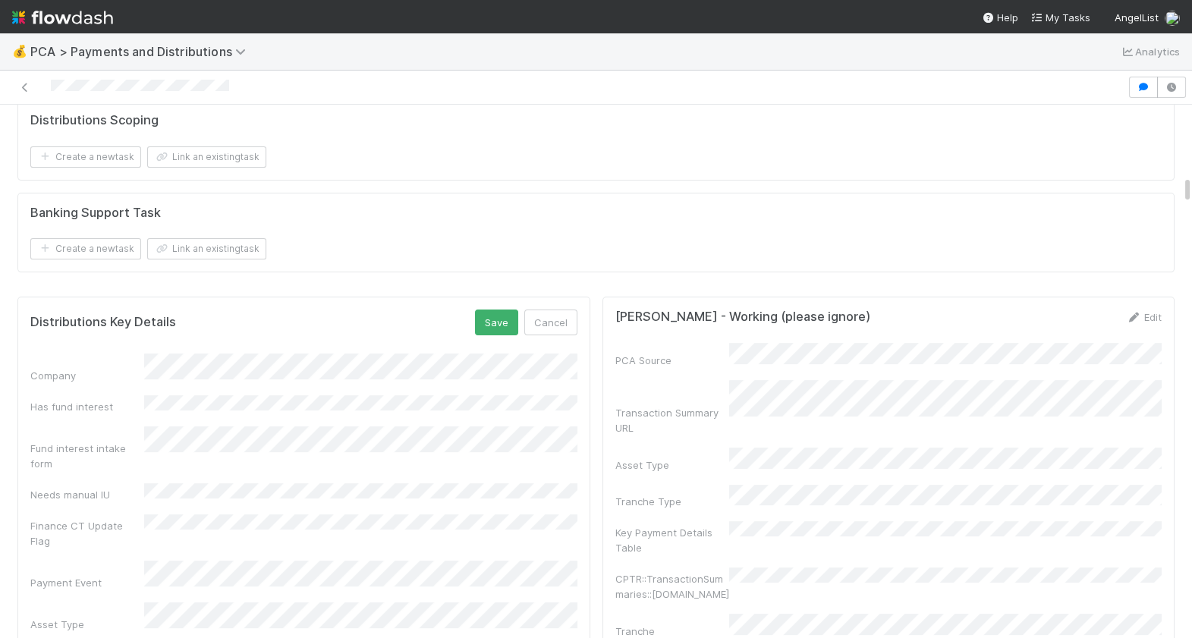
scroll to position [1343, 0]
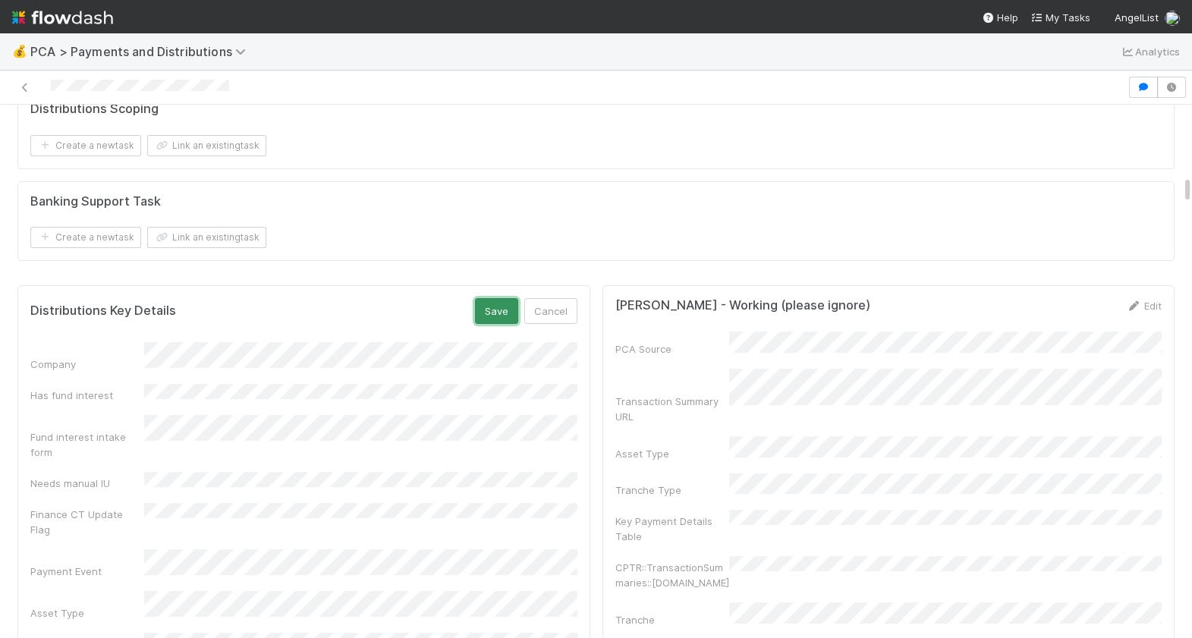
click at [491, 309] on button "Save" at bounding box center [496, 311] width 43 height 26
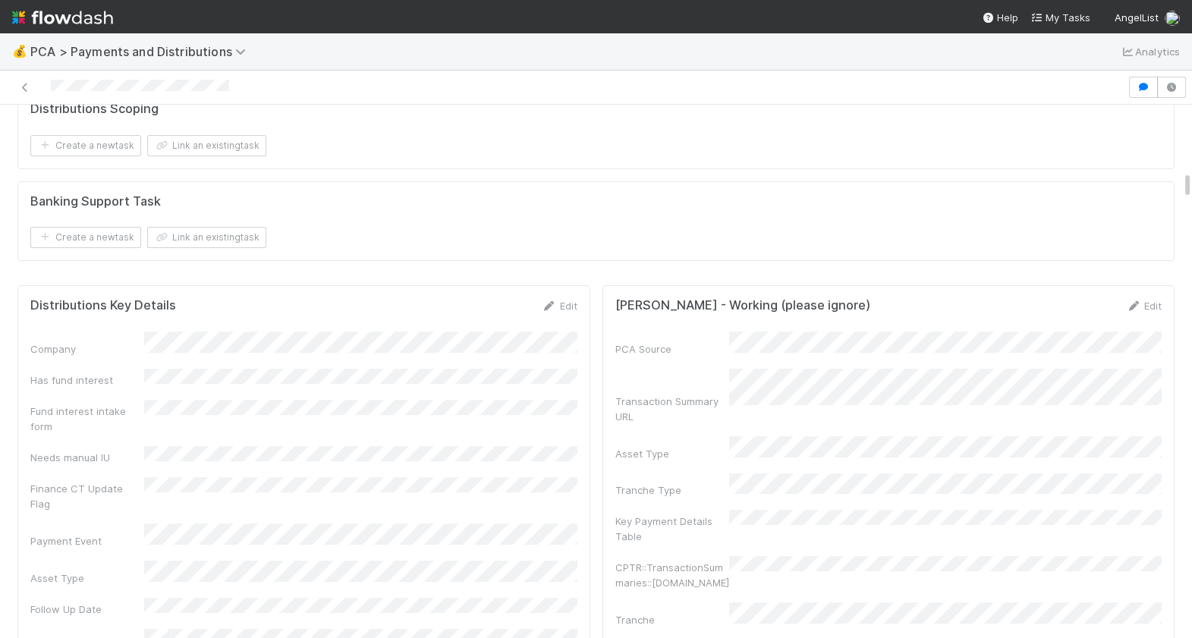
scroll to position [0, 0]
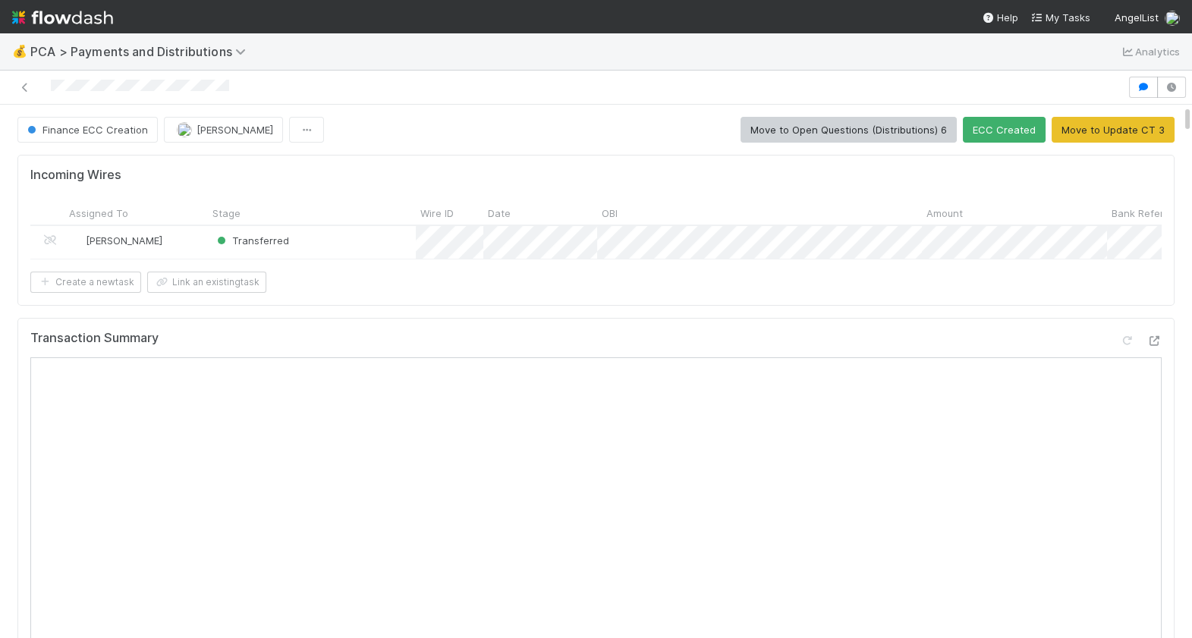
click at [53, 89] on div at bounding box center [563, 87] width 1115 height 21
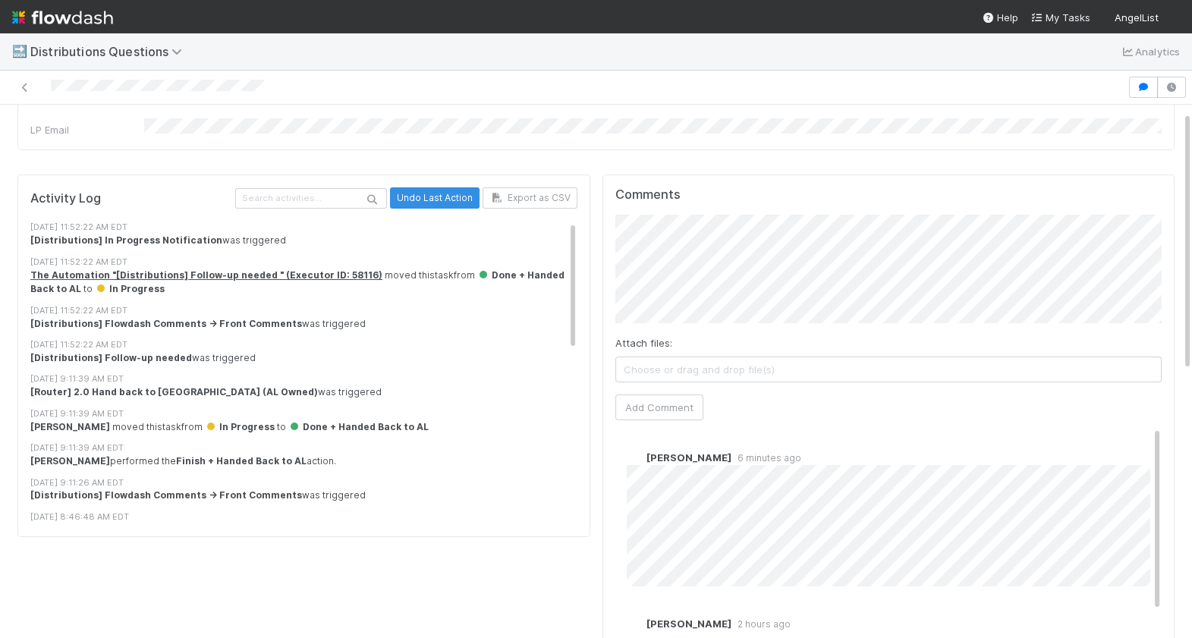
scroll to position [565, 0]
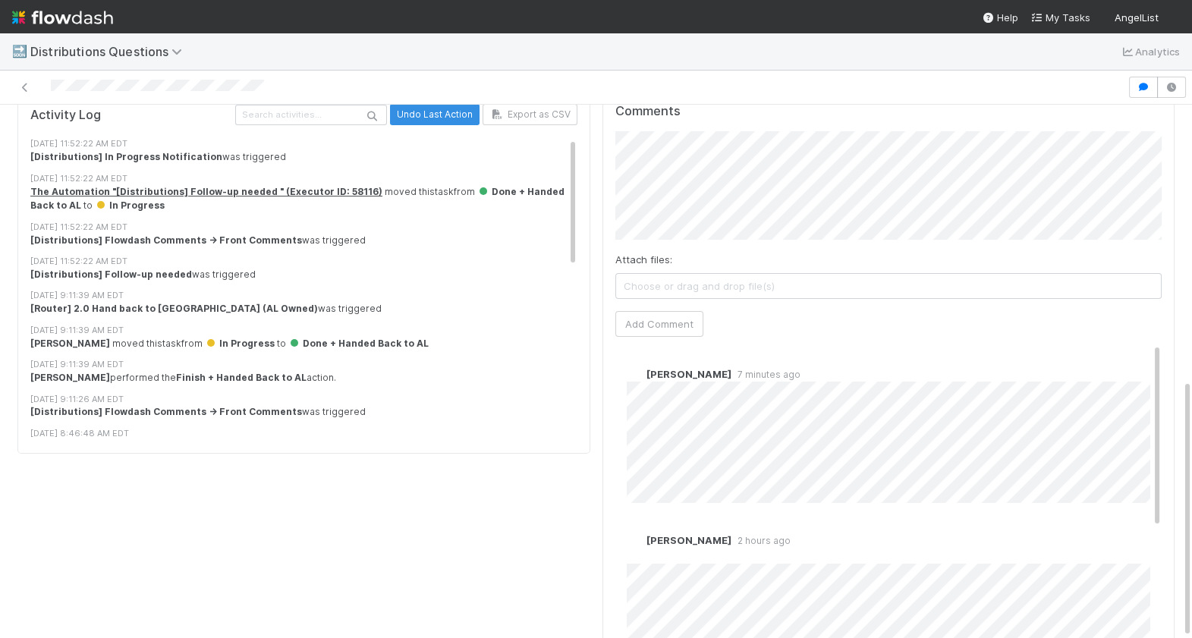
click at [602, 389] on div "Comments Attach files: Choose or drag and drop file(s) Add Comment [PERSON_NAME…" at bounding box center [888, 374] width 573 height 567
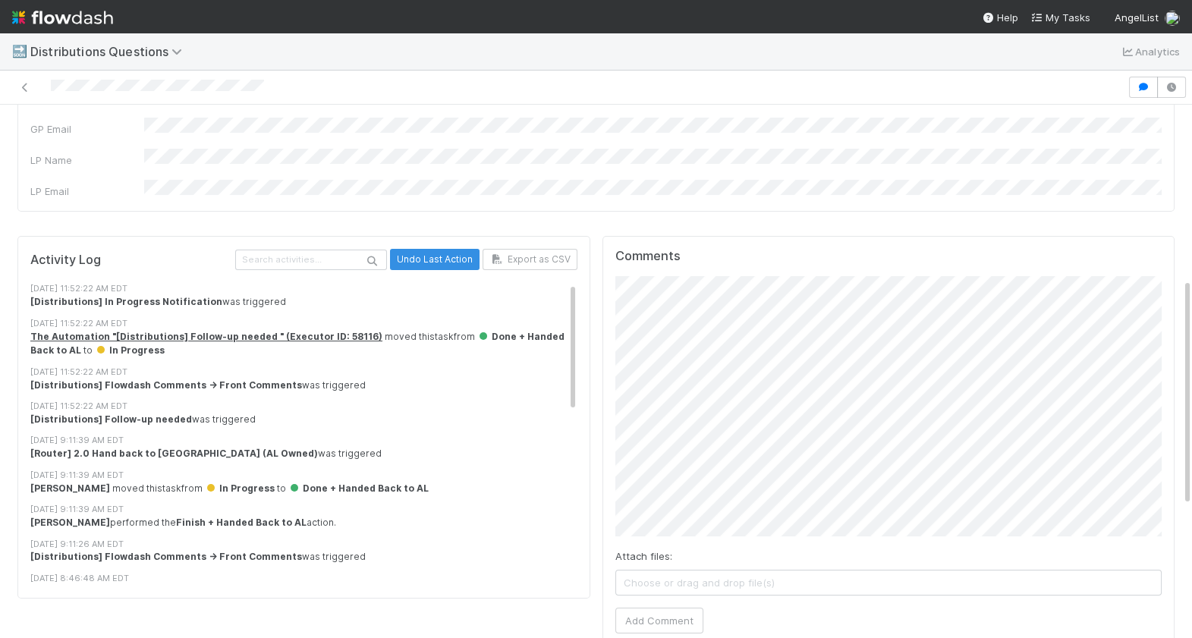
scroll to position [466, 0]
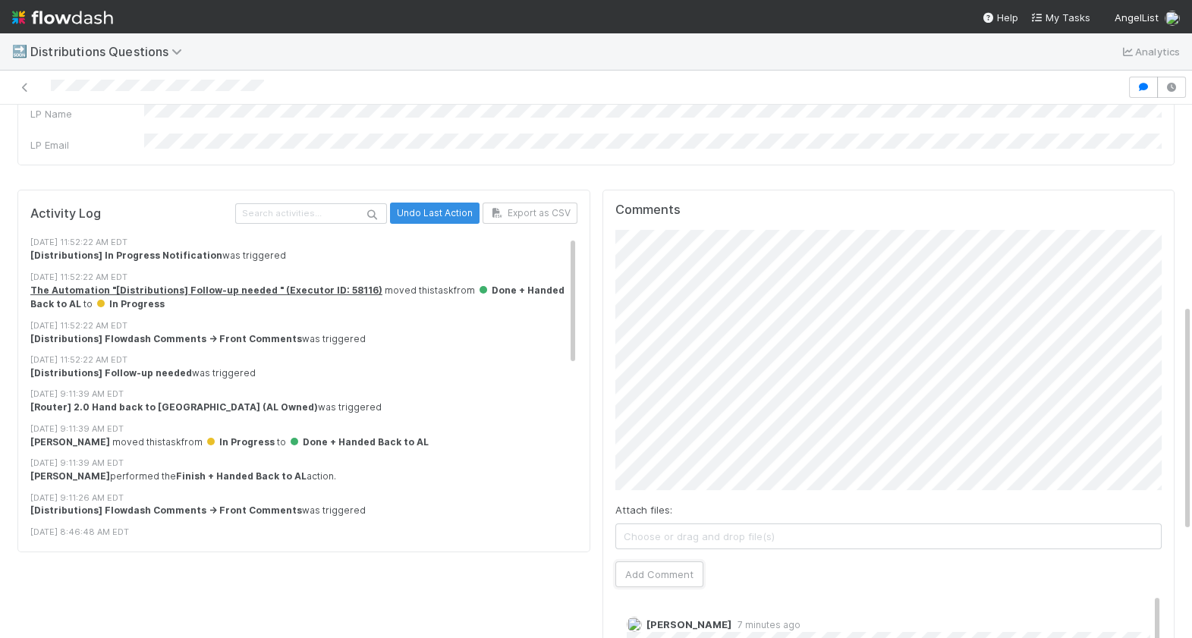
click at [674, 561] on button "Add Comment" at bounding box center [659, 574] width 88 height 26
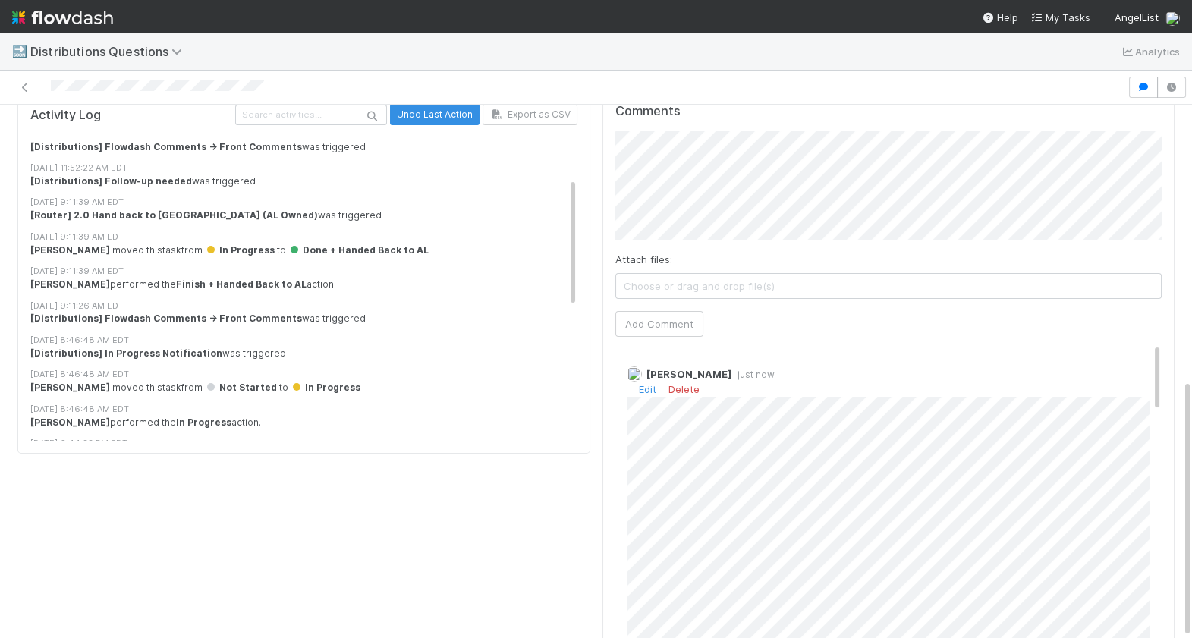
scroll to position [0, 0]
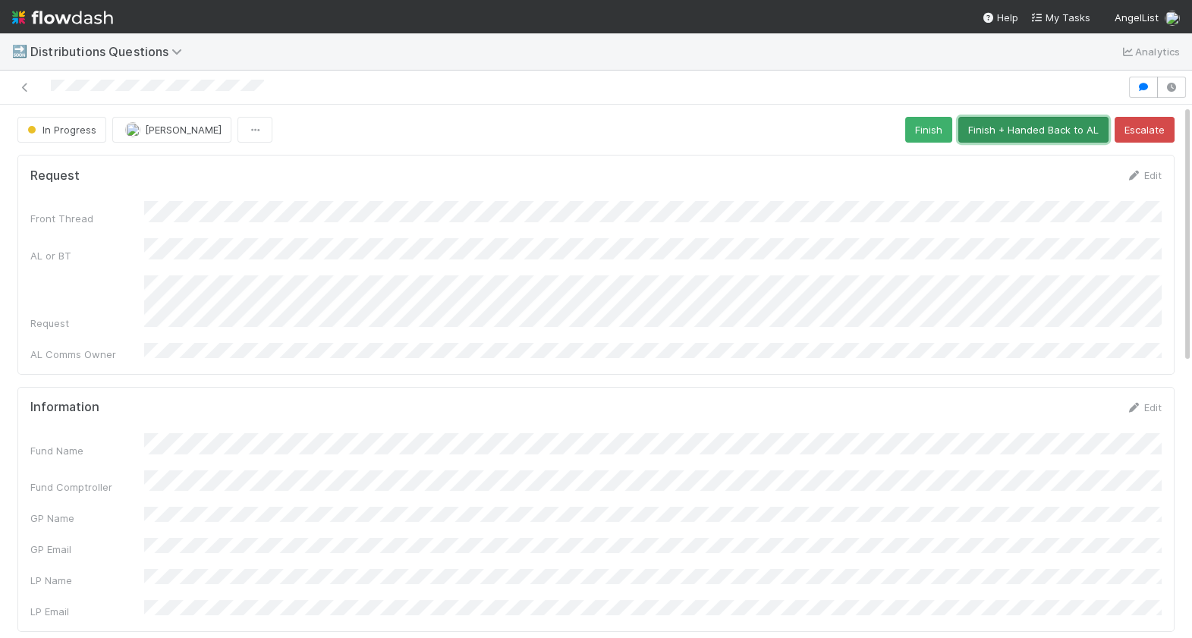
click at [1025, 130] on button "Finish + Handed Back to AL" at bounding box center [1033, 130] width 150 height 26
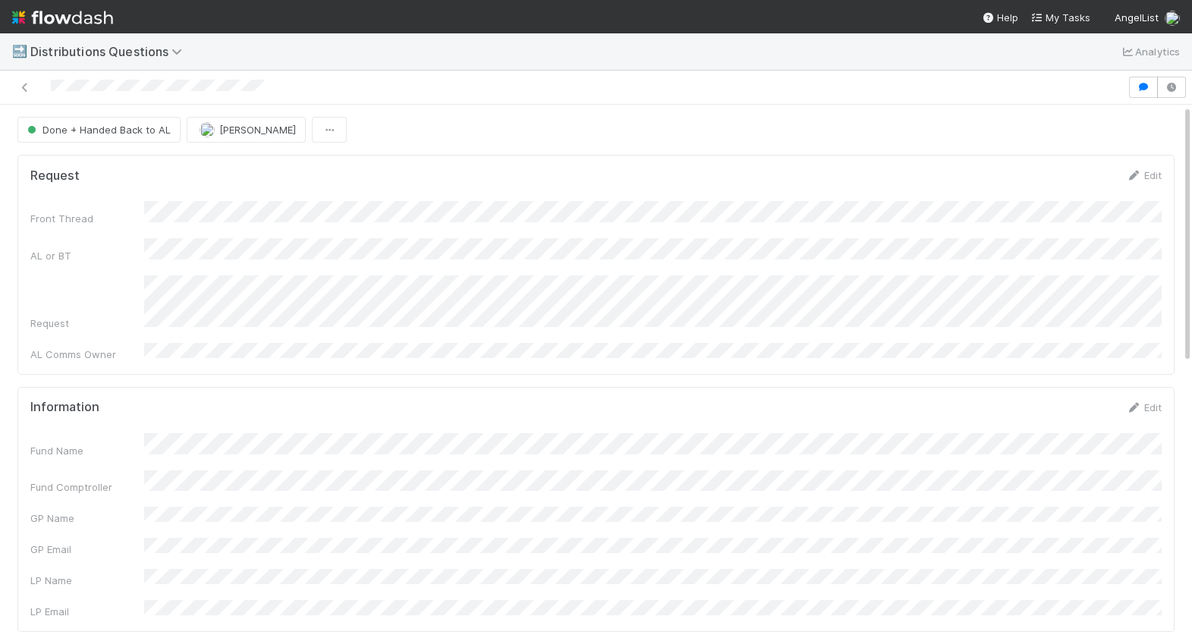
scroll to position [80, 0]
